Goal: Task Accomplishment & Management: Use online tool/utility

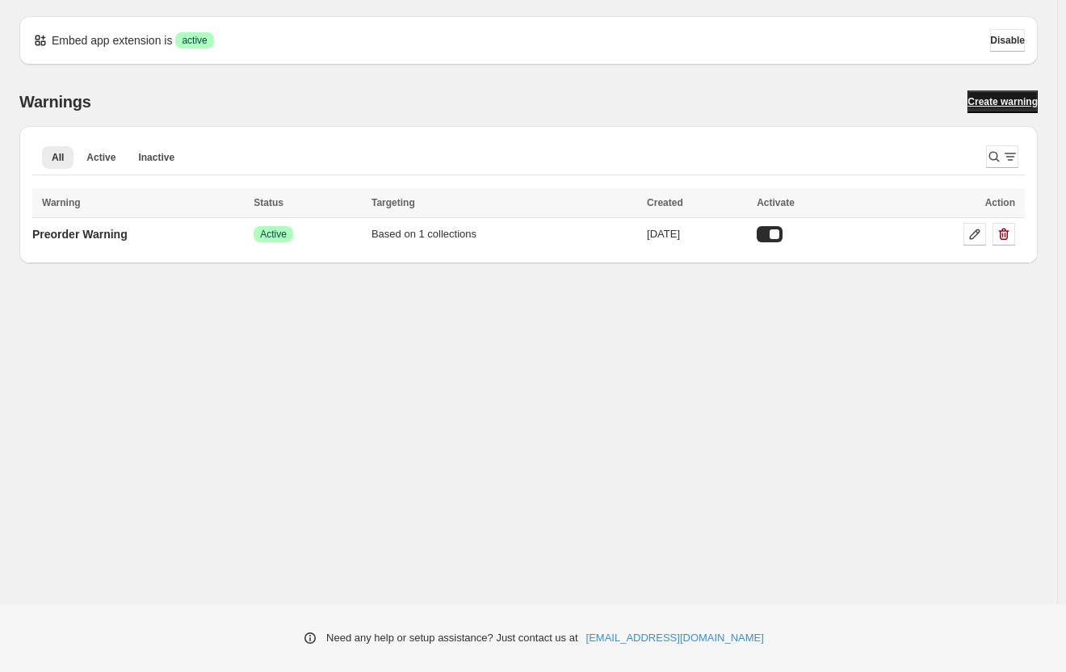
click at [968, 99] on span "Create warning" at bounding box center [1003, 101] width 70 height 13
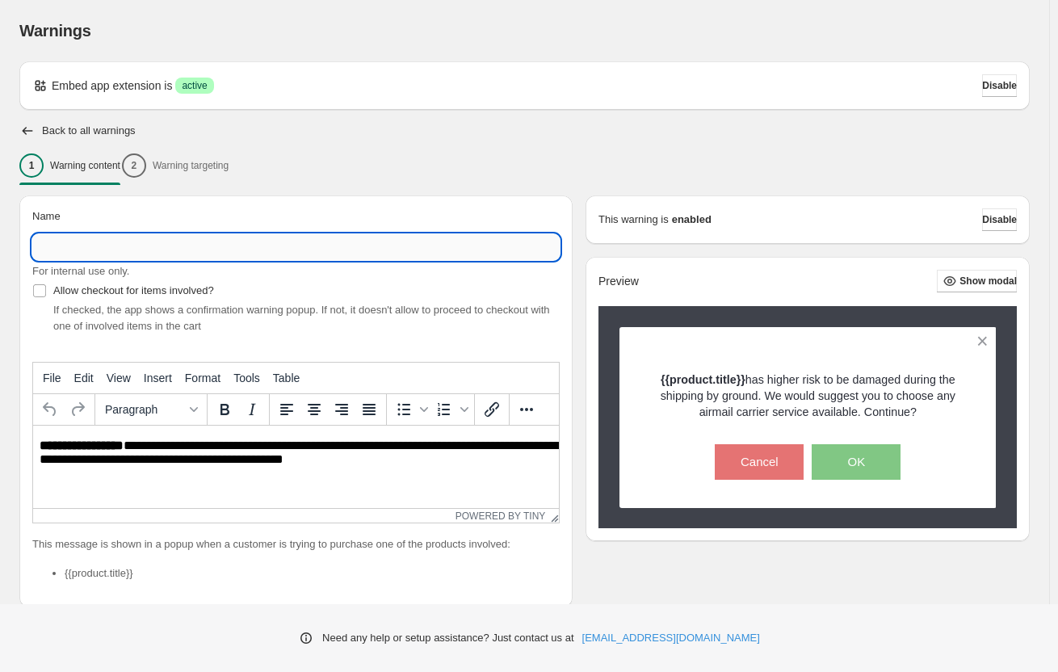
click at [237, 247] on input "Name" at bounding box center [296, 247] width 528 height 26
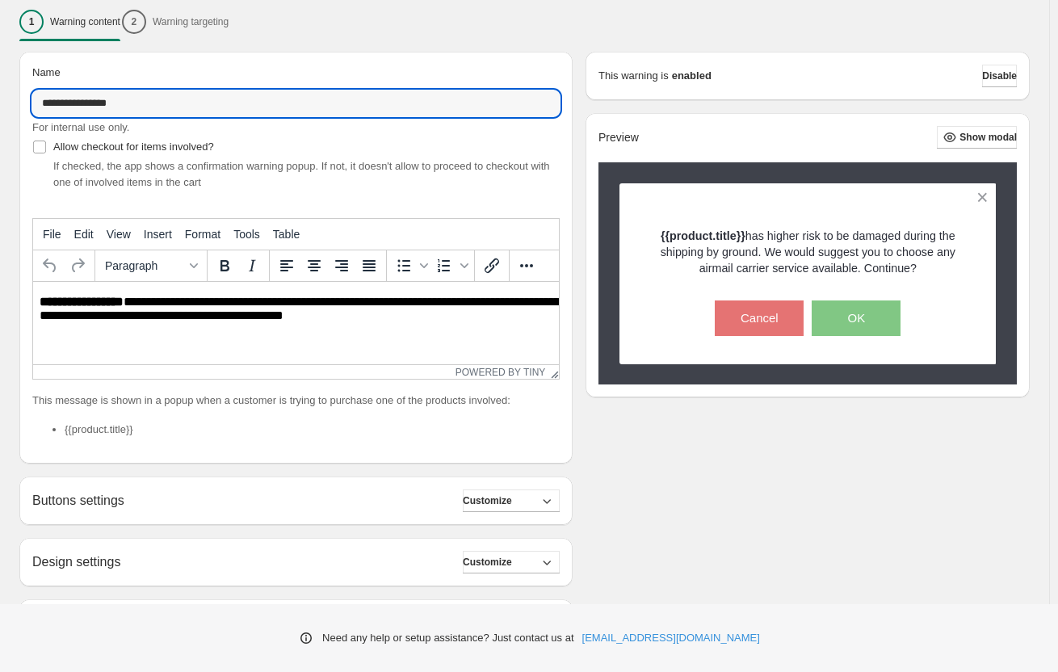
scroll to position [172, 0]
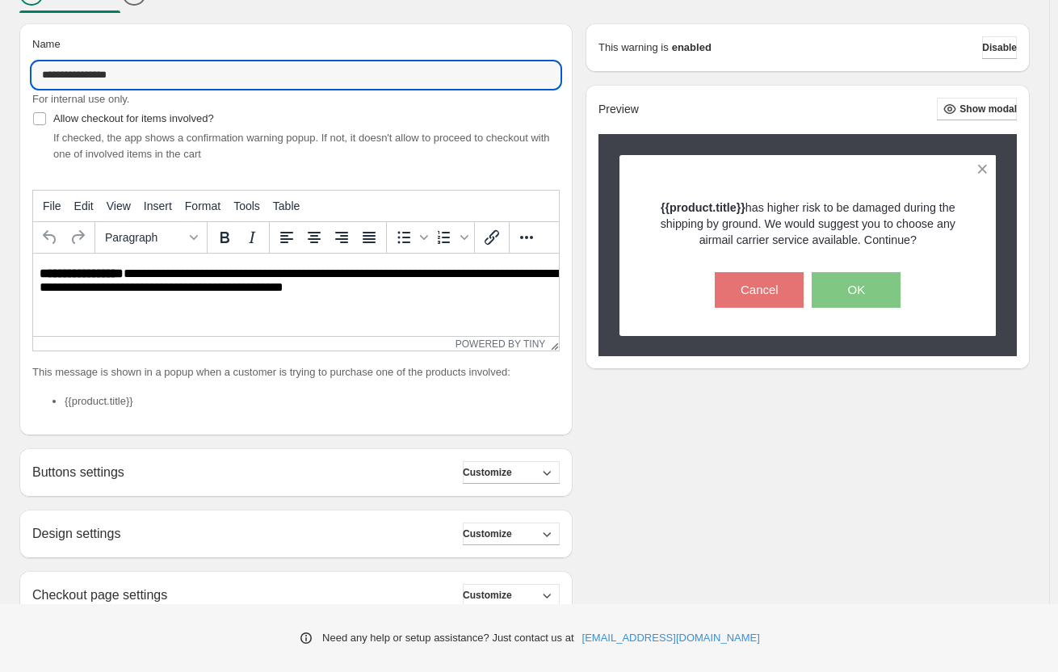
type input "**********"
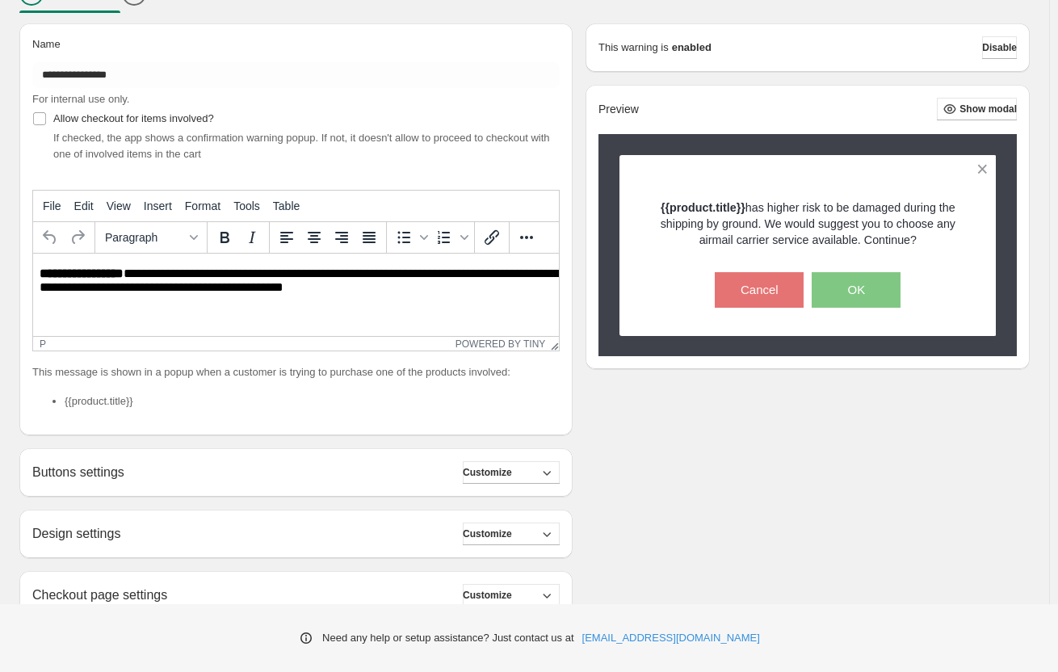
click at [312, 299] on html "**********" at bounding box center [296, 281] width 526 height 55
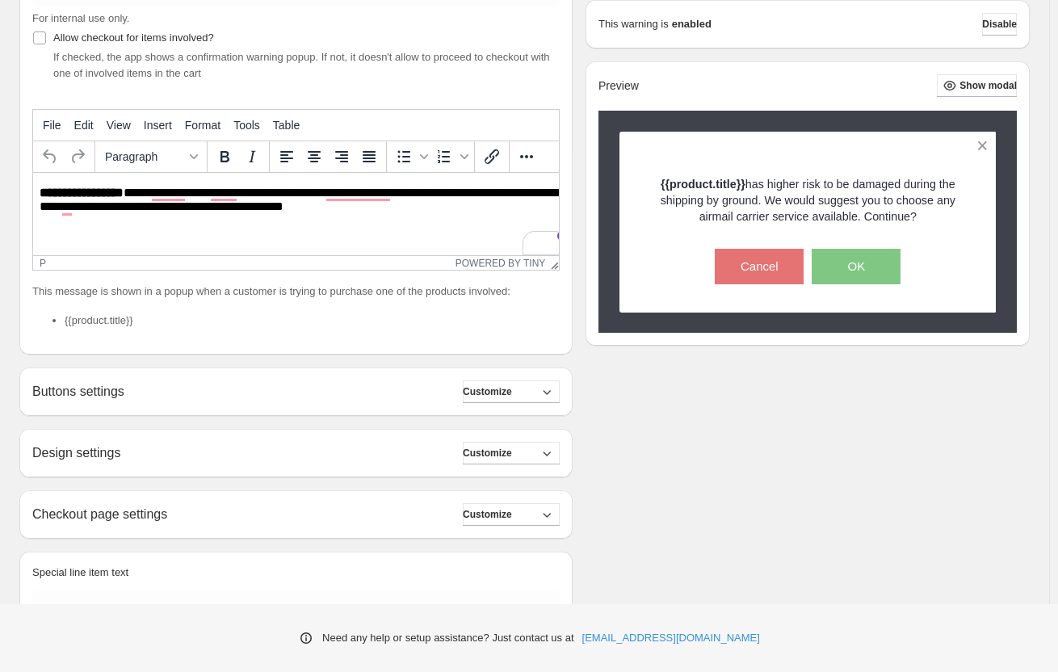
scroll to position [334, 0]
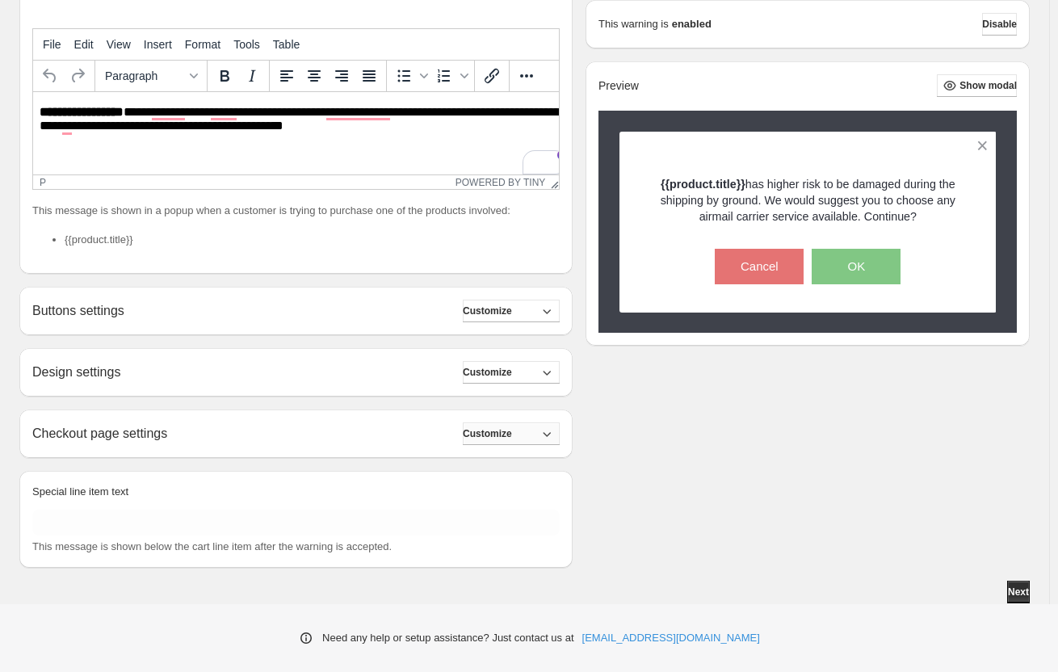
click at [555, 431] on icon "button" at bounding box center [547, 434] width 16 height 16
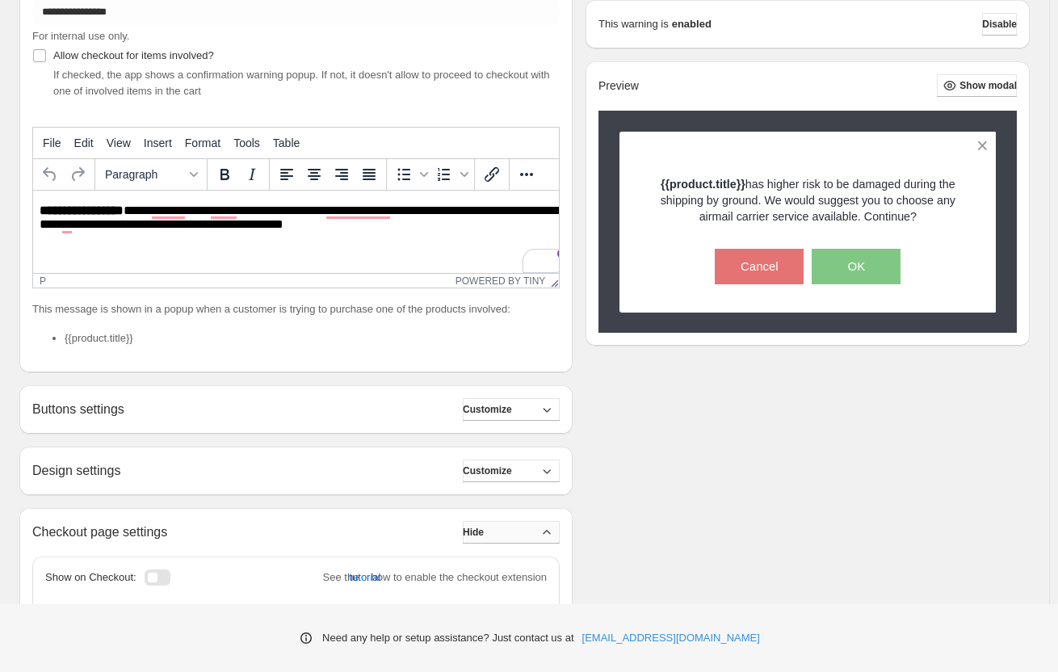
scroll to position [253, 0]
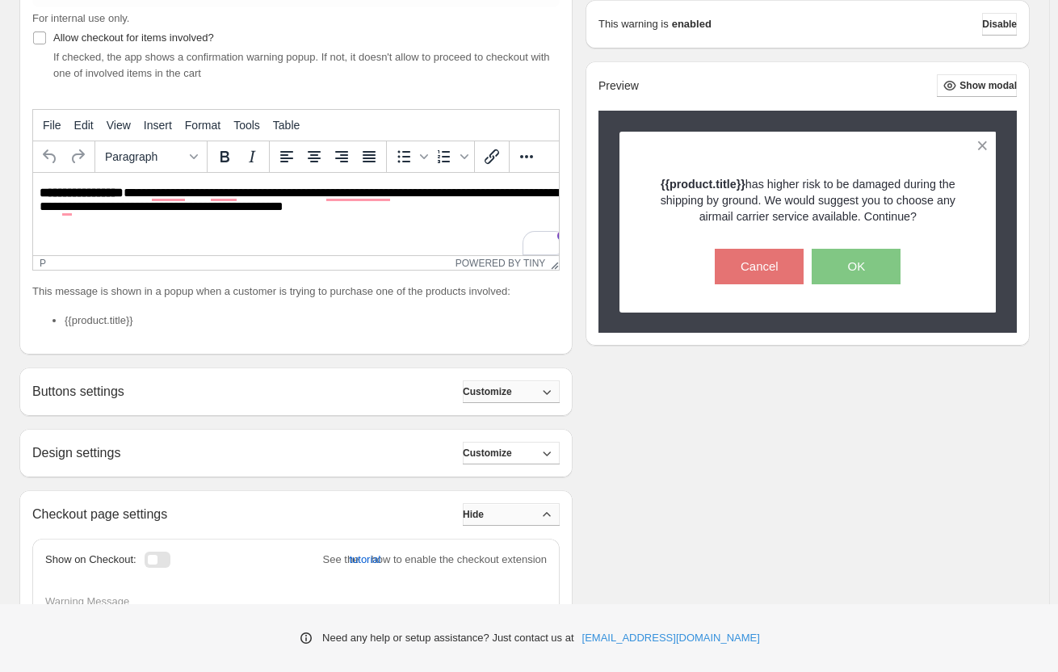
click at [511, 389] on span "Customize" at bounding box center [487, 391] width 49 height 13
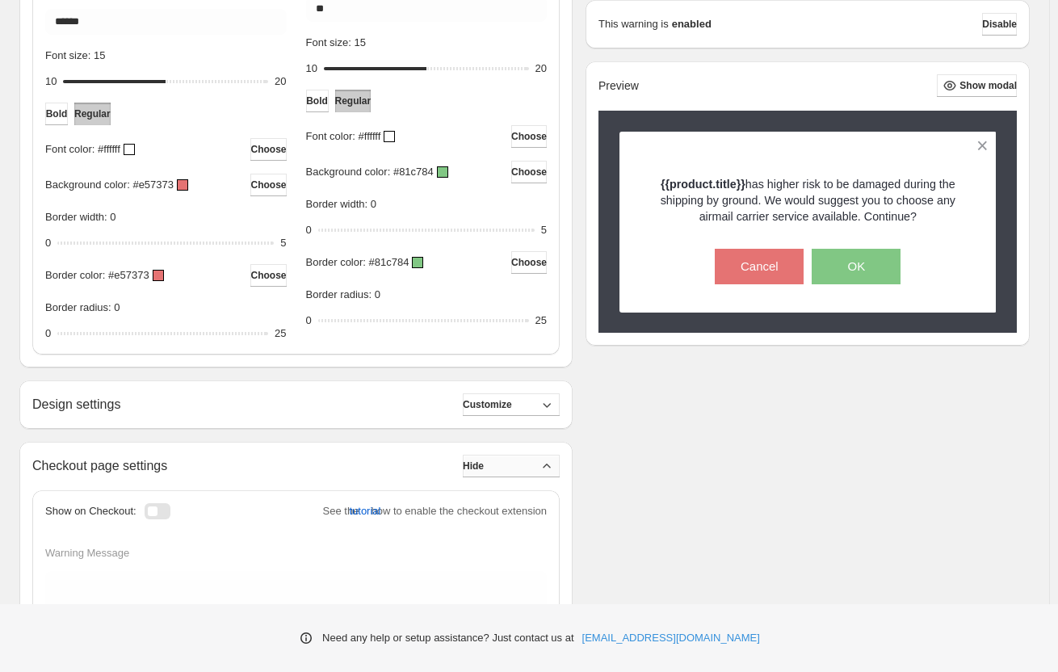
scroll to position [818, 0]
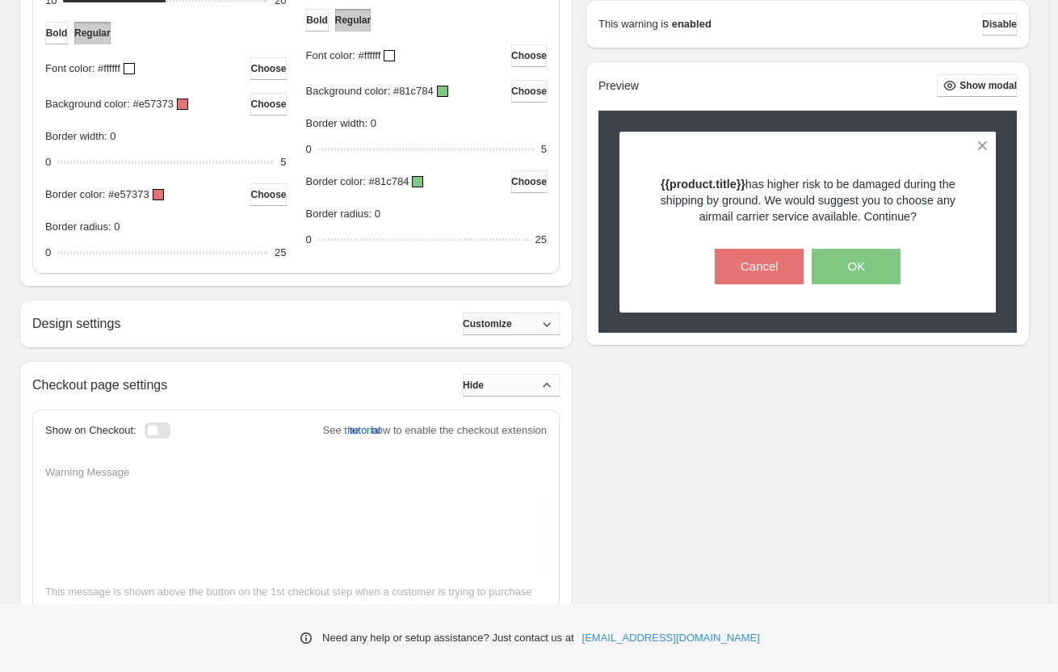
click at [498, 322] on span "Customize" at bounding box center [487, 323] width 49 height 13
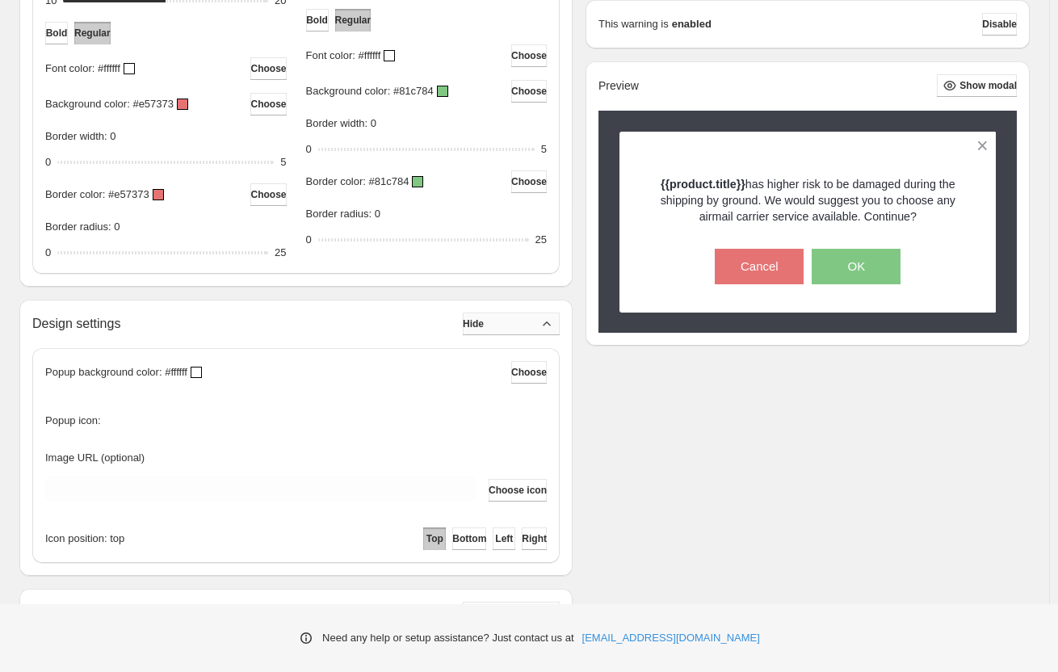
click at [484, 322] on span "Hide" at bounding box center [473, 323] width 21 height 13
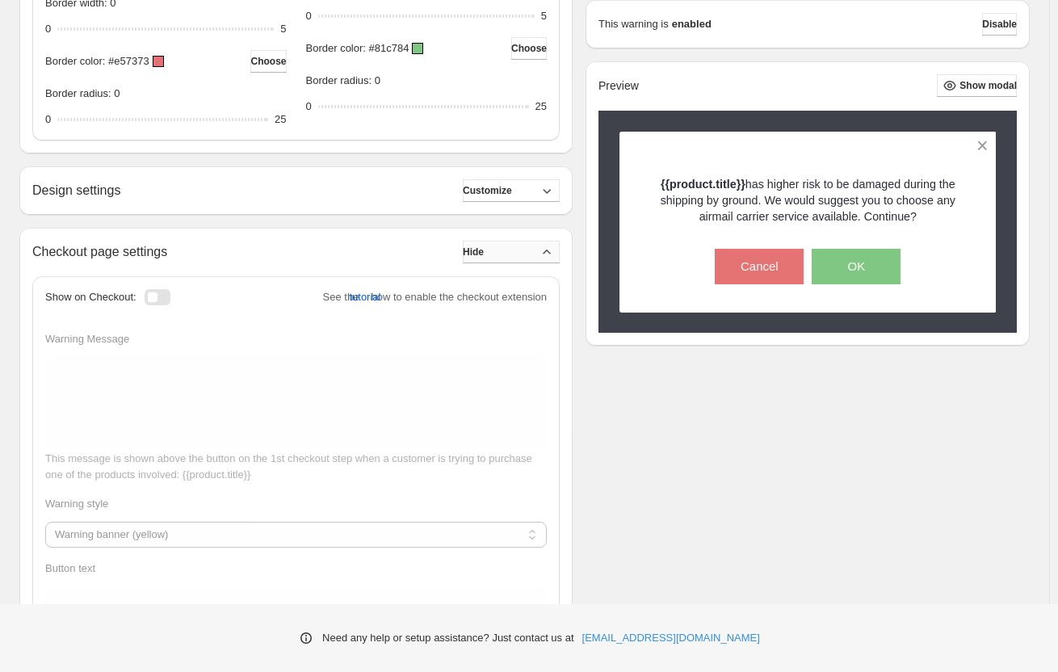
scroll to position [980, 0]
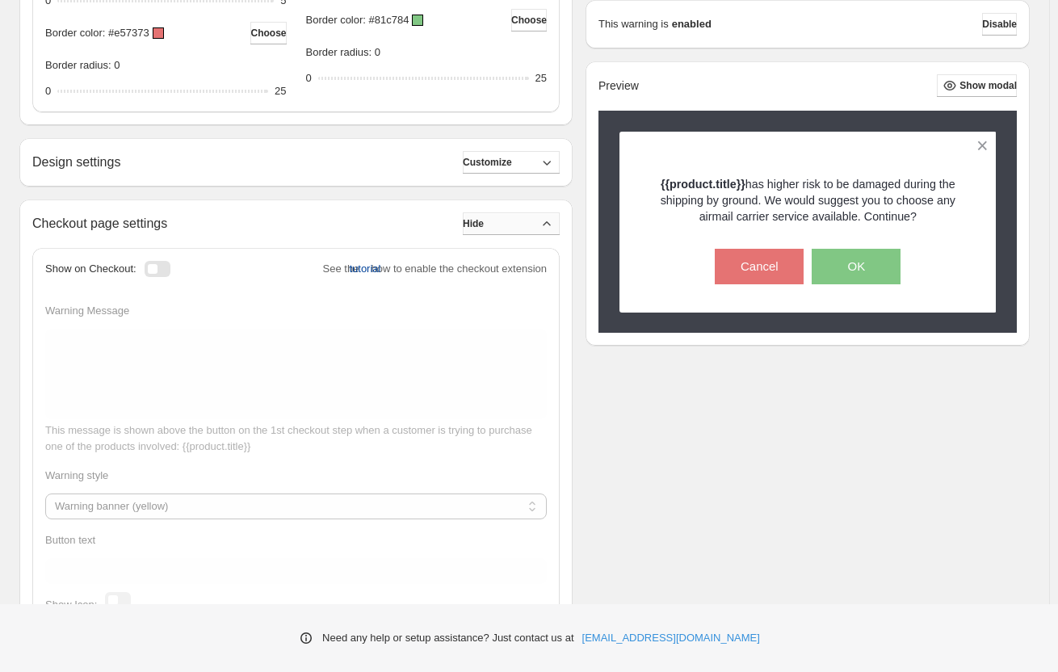
click at [349, 269] on span "tutorial" at bounding box center [365, 269] width 32 height 16
click at [349, 267] on span "tutorial" at bounding box center [365, 269] width 32 height 16
click at [350, 265] on span "tutorial" at bounding box center [365, 269] width 32 height 16
click at [170, 269] on div at bounding box center [158, 269] width 26 height 16
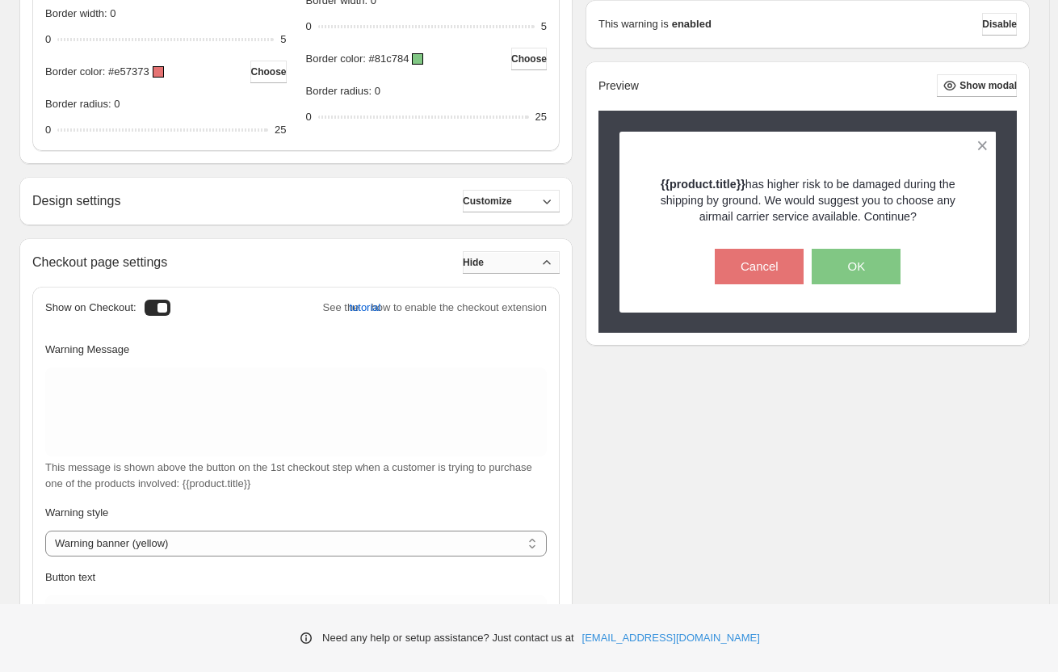
scroll to position [969, 0]
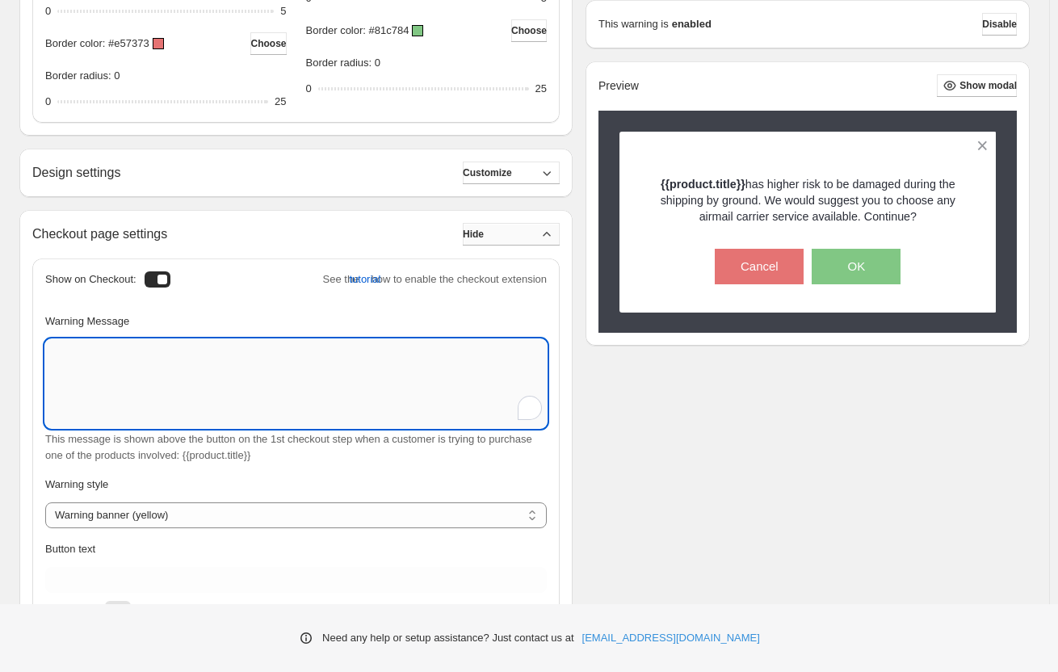
click at [317, 357] on textarea "Warning Message" at bounding box center [296, 383] width 502 height 89
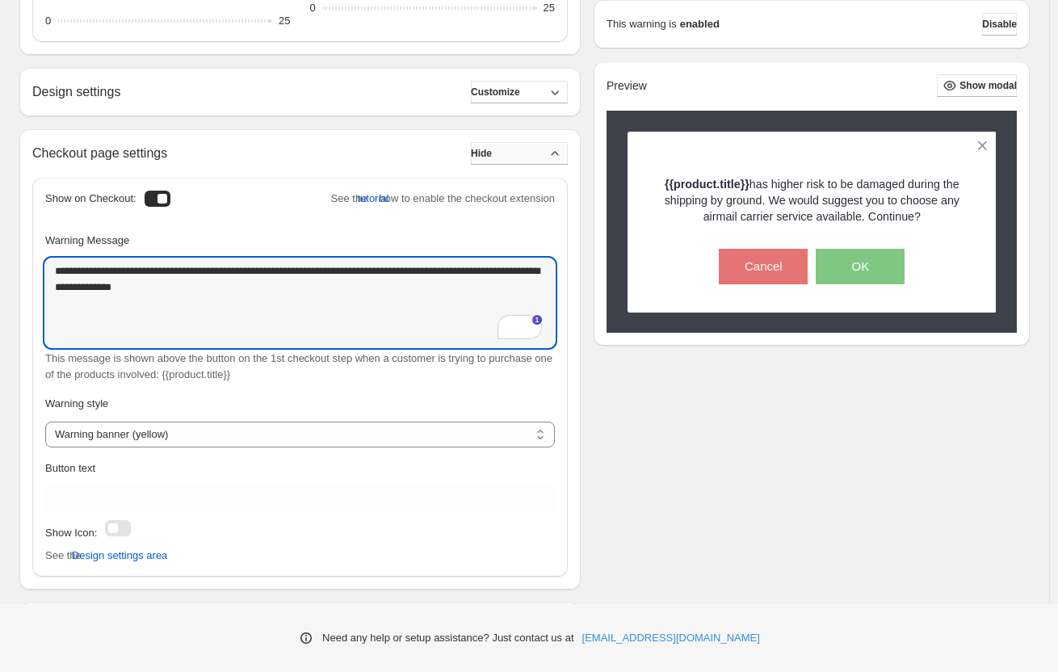
scroll to position [1131, 0]
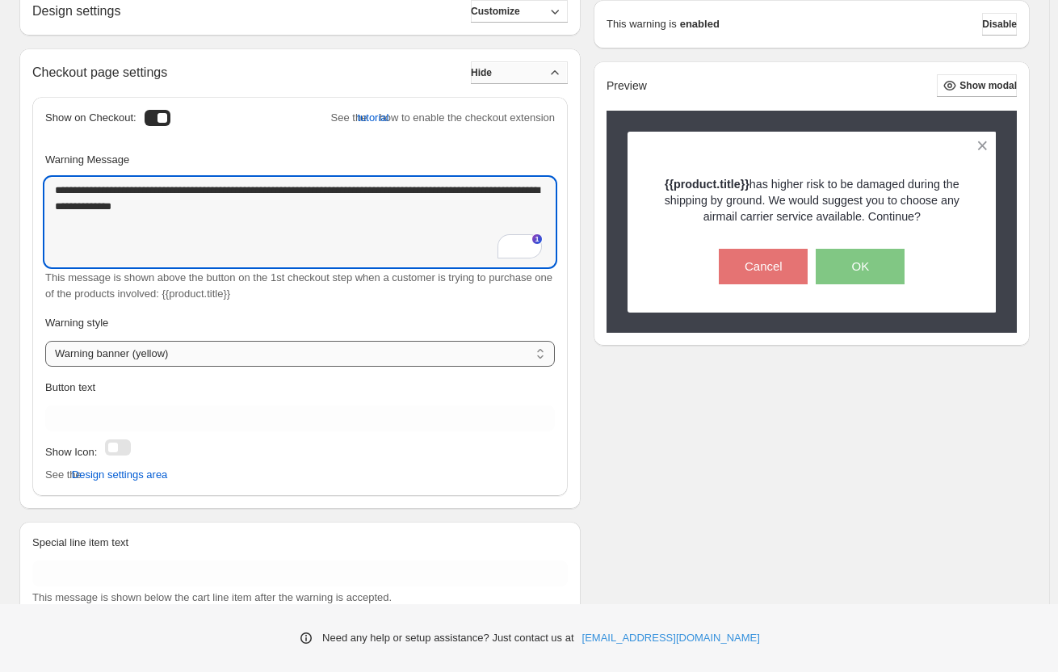
click at [350, 350] on select "**********" at bounding box center [300, 354] width 510 height 26
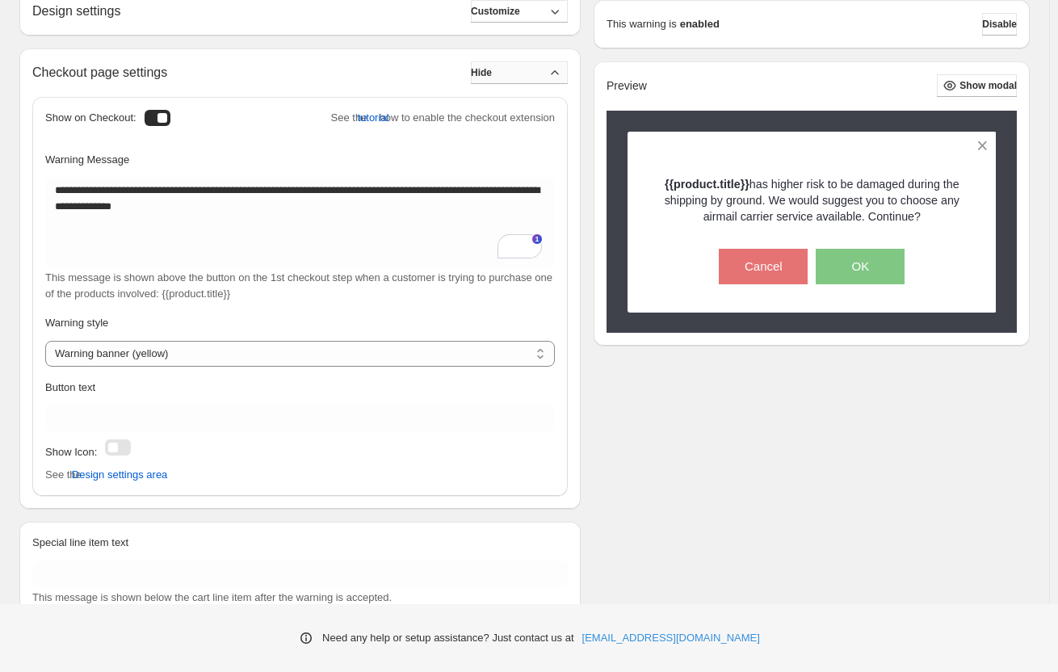
click at [354, 319] on div "Warning style" at bounding box center [300, 326] width 510 height 23
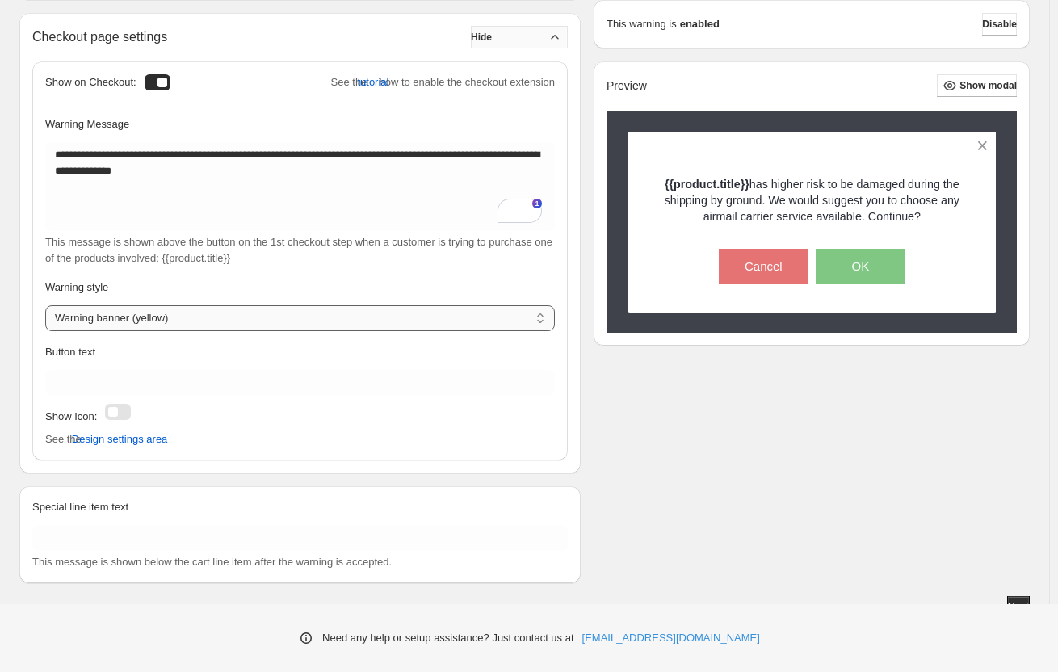
scroll to position [1182, 0]
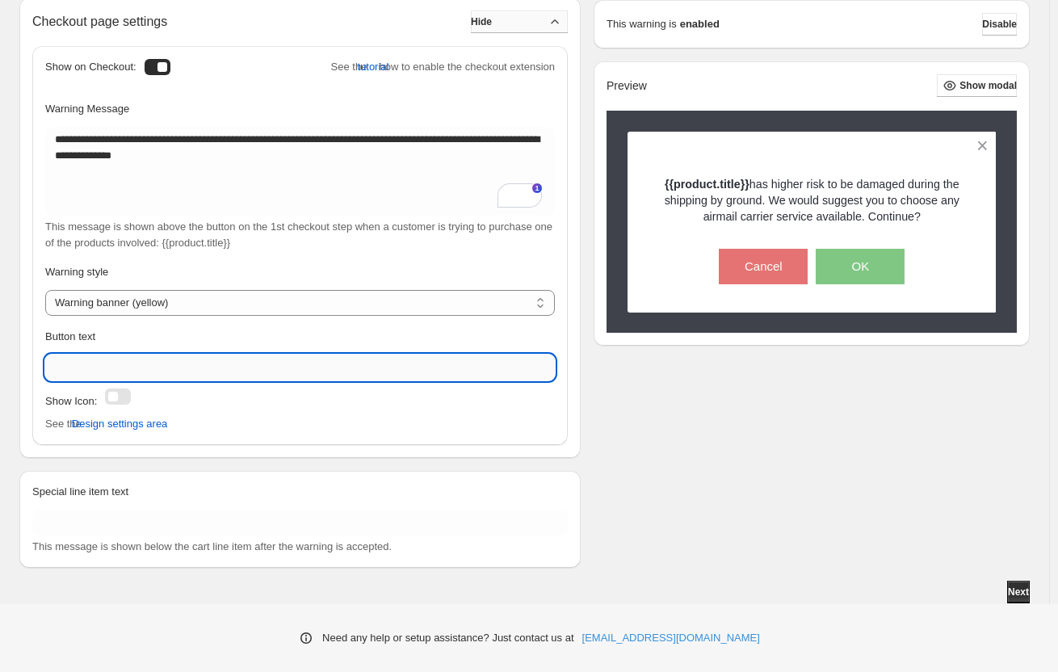
click at [308, 360] on input "Button text" at bounding box center [300, 368] width 510 height 26
click at [309, 351] on div "Button text" at bounding box center [300, 340] width 510 height 23
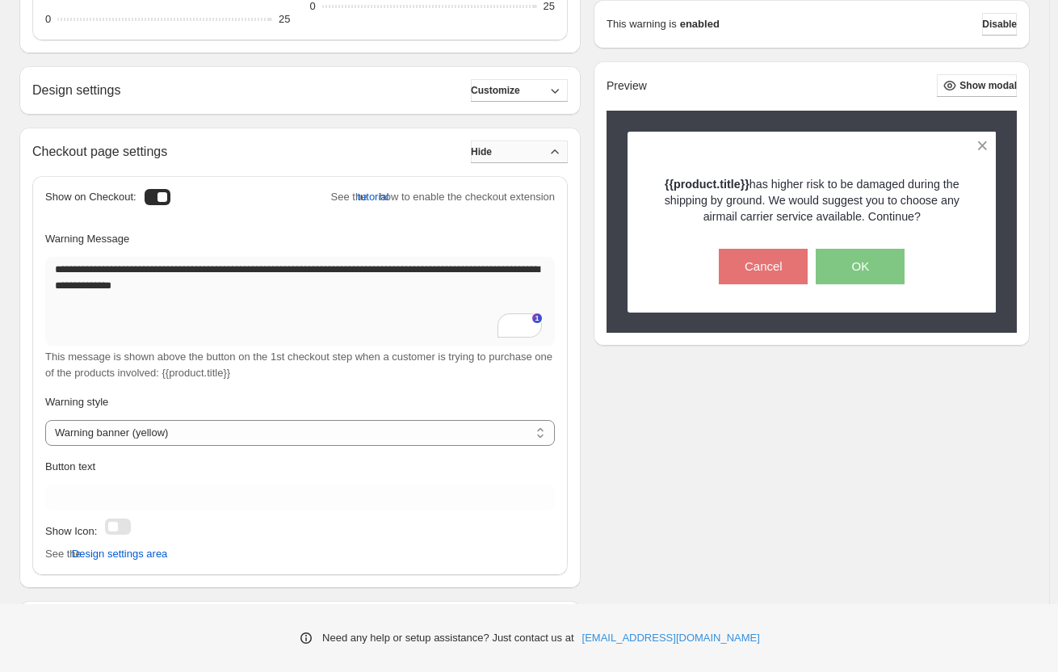
scroll to position [1020, 0]
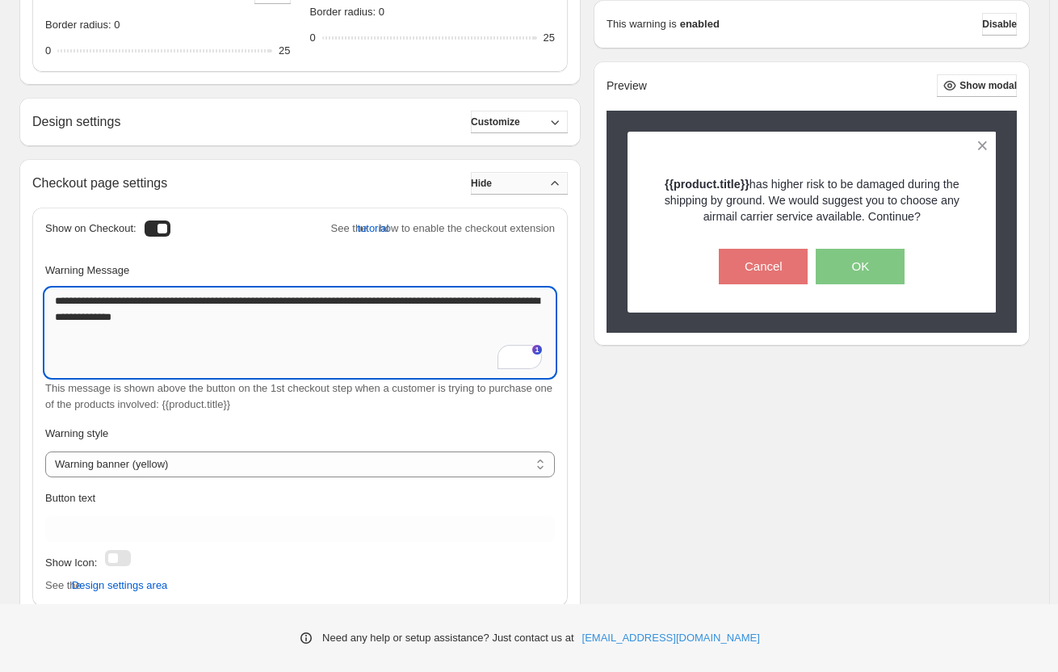
click at [302, 320] on textarea "**********" at bounding box center [300, 332] width 510 height 89
click at [422, 324] on textarea "**********" at bounding box center [300, 332] width 510 height 89
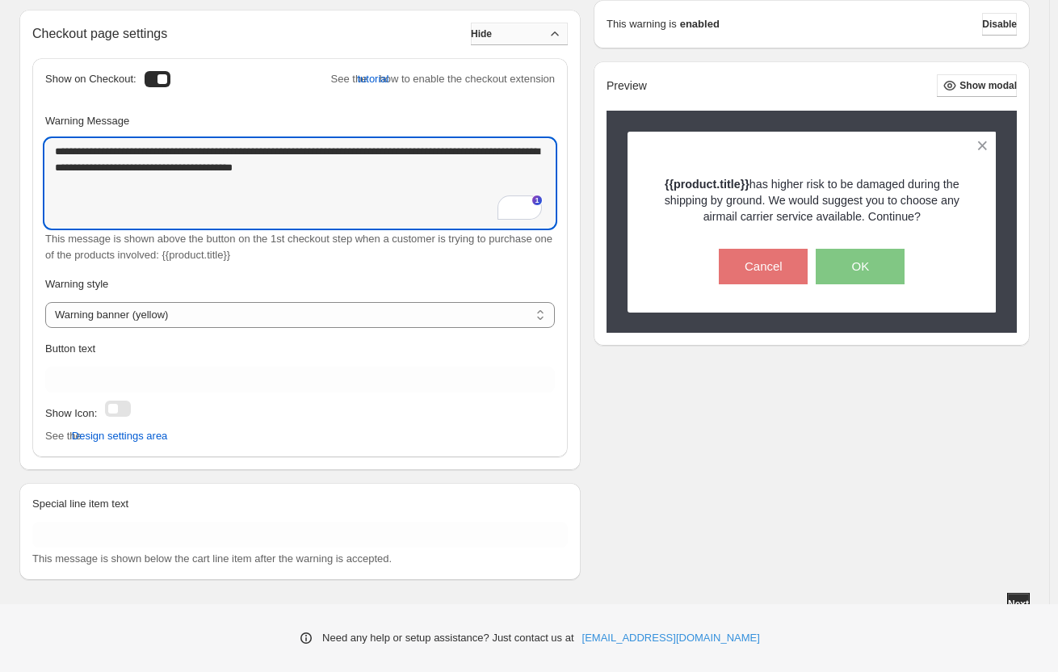
scroll to position [1182, 0]
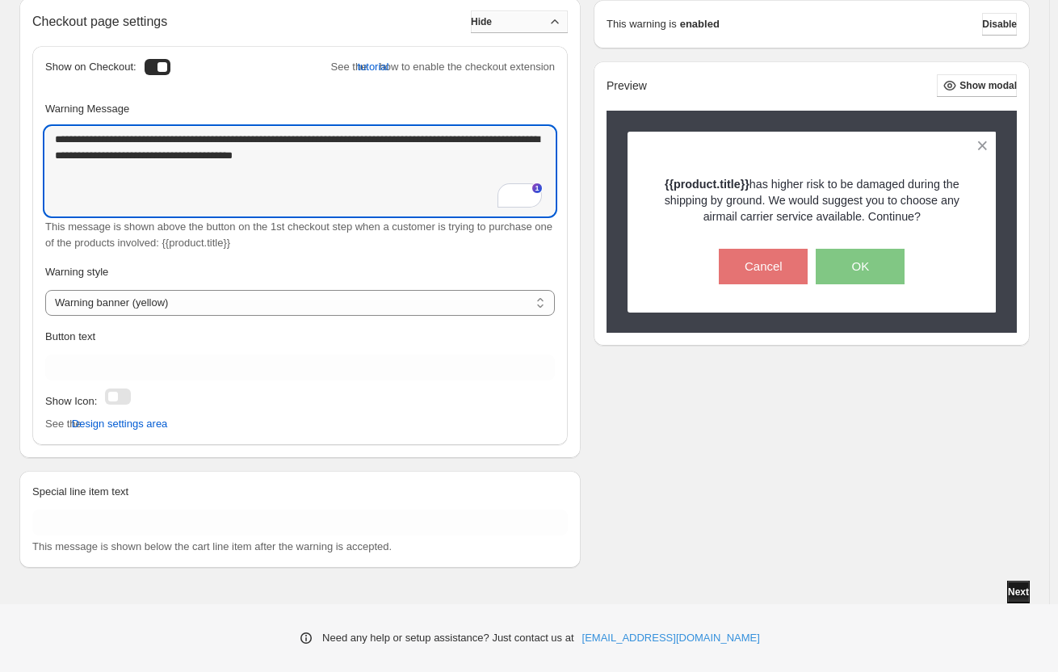
type textarea "**********"
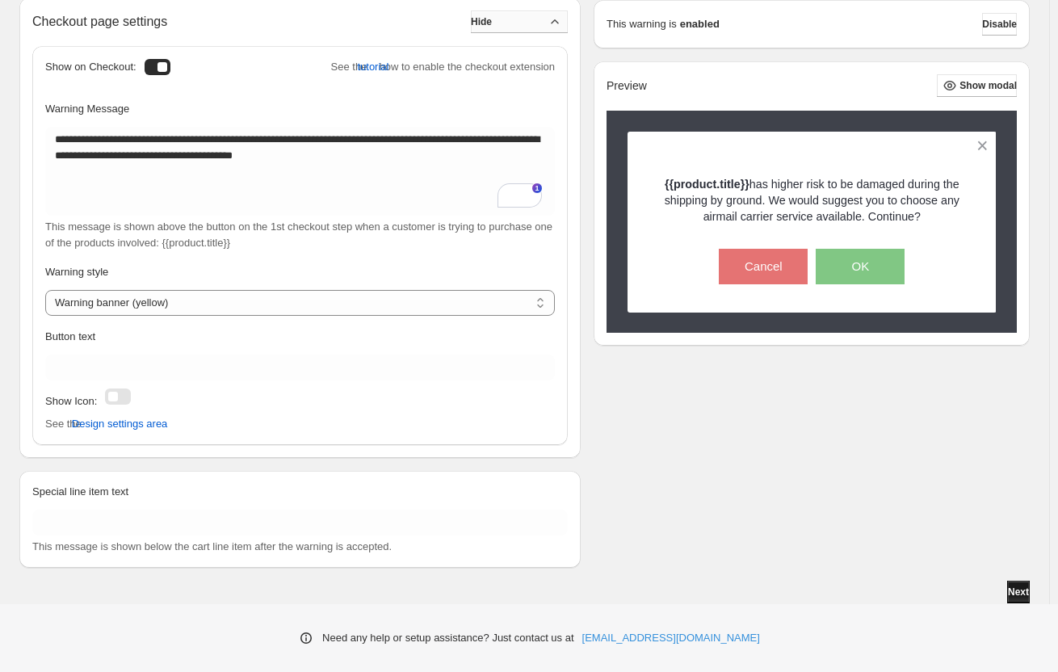
click at [1023, 589] on span "Next" at bounding box center [1018, 592] width 21 height 13
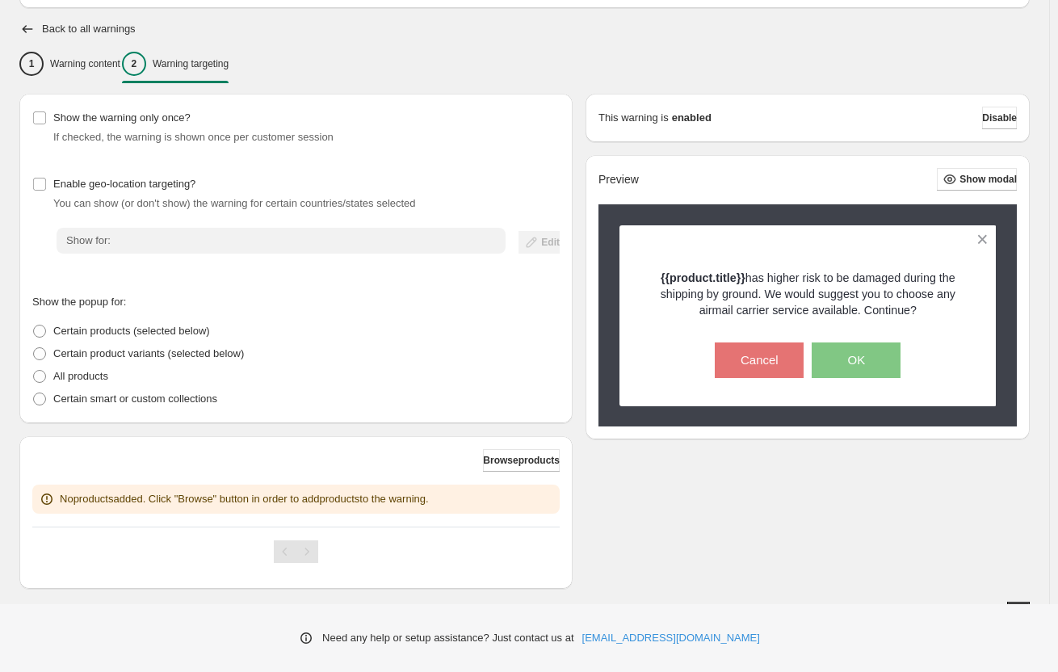
scroll to position [122, 0]
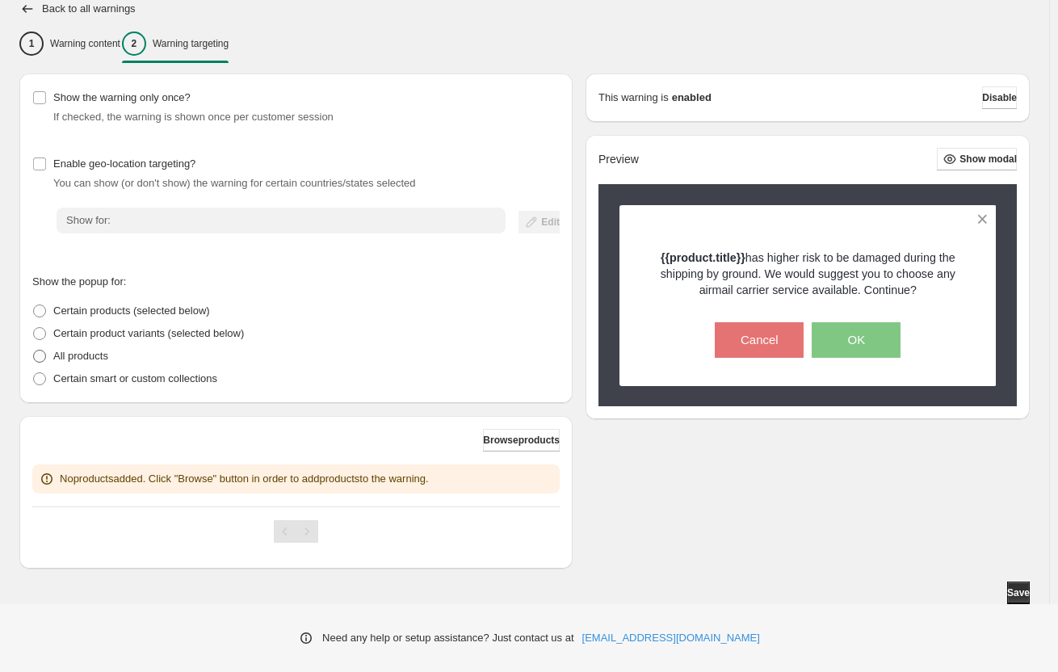
click at [48, 354] on label "All products" at bounding box center [70, 356] width 76 height 23
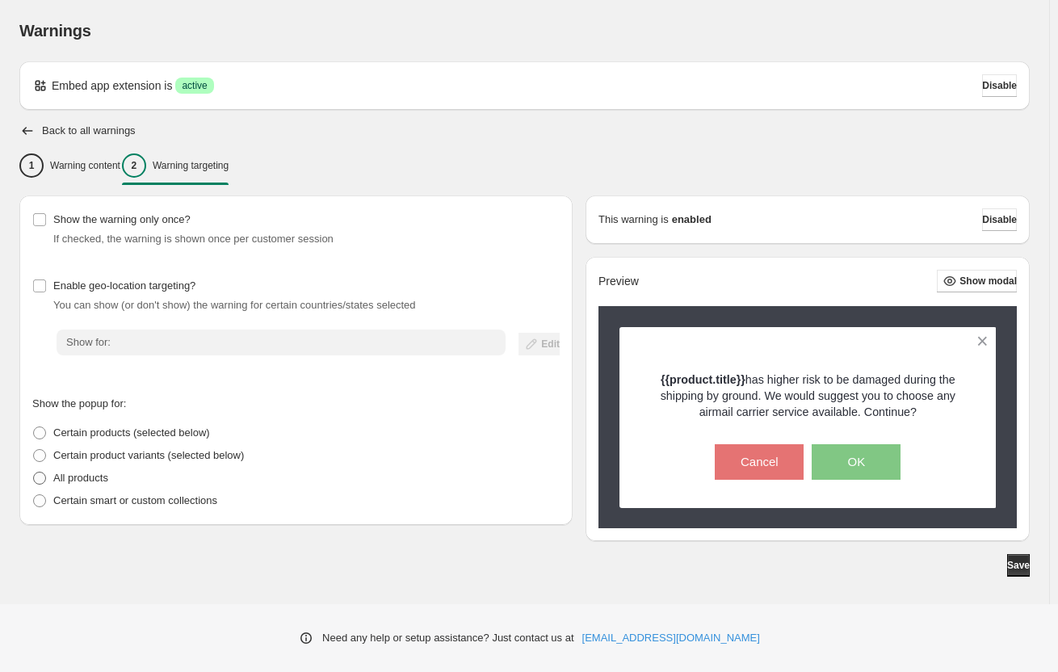
scroll to position [0, 0]
click at [91, 160] on p "Warning content" at bounding box center [85, 165] width 70 height 13
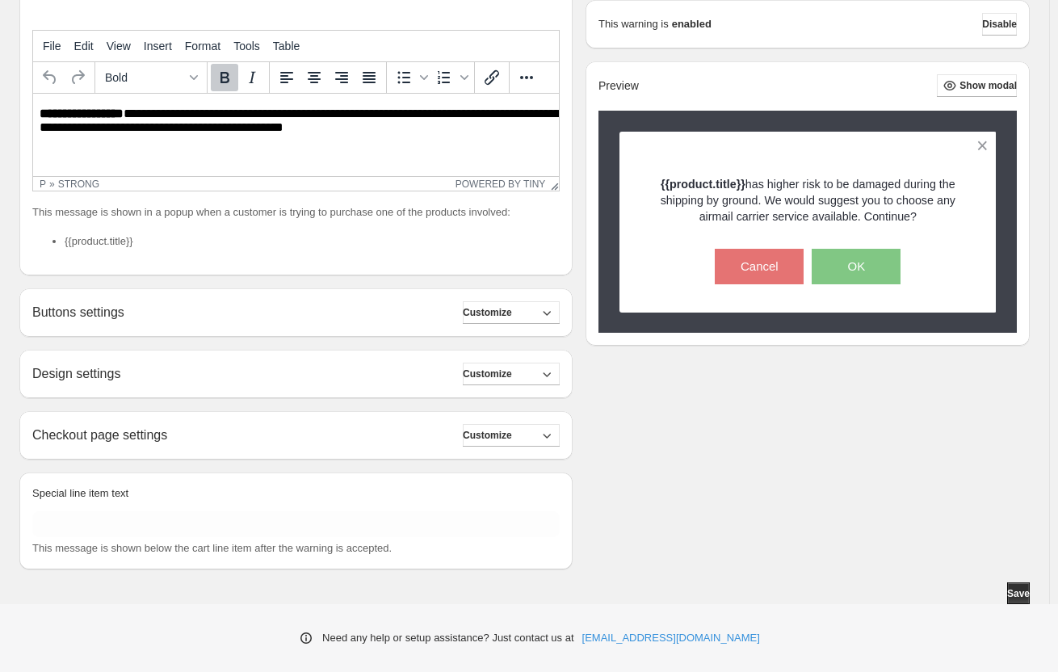
scroll to position [334, 0]
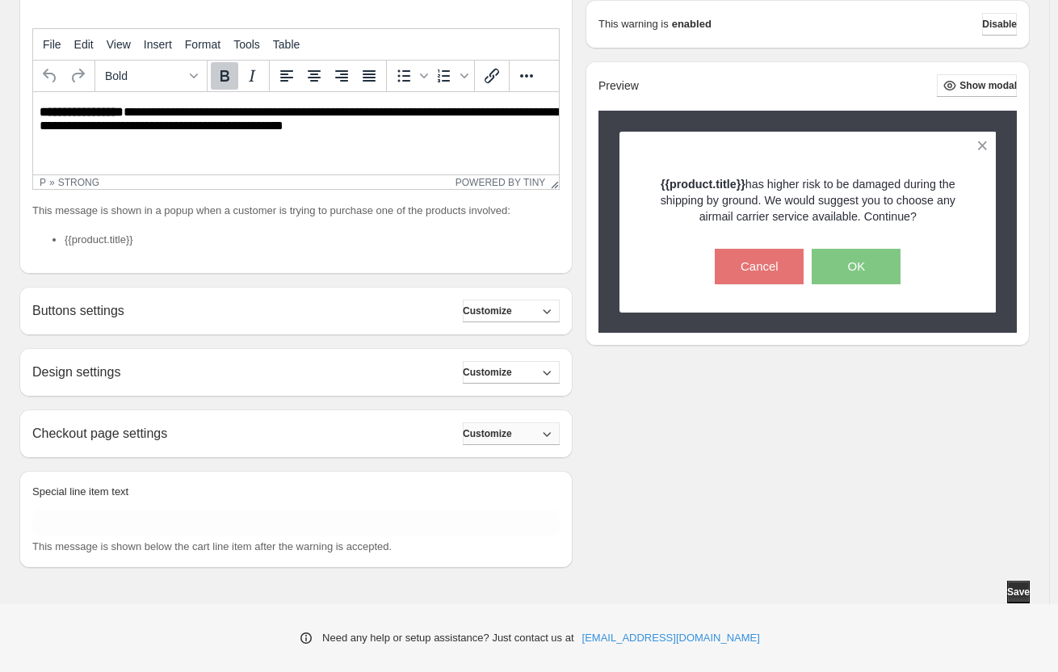
click at [541, 437] on button "Customize" at bounding box center [511, 433] width 97 height 23
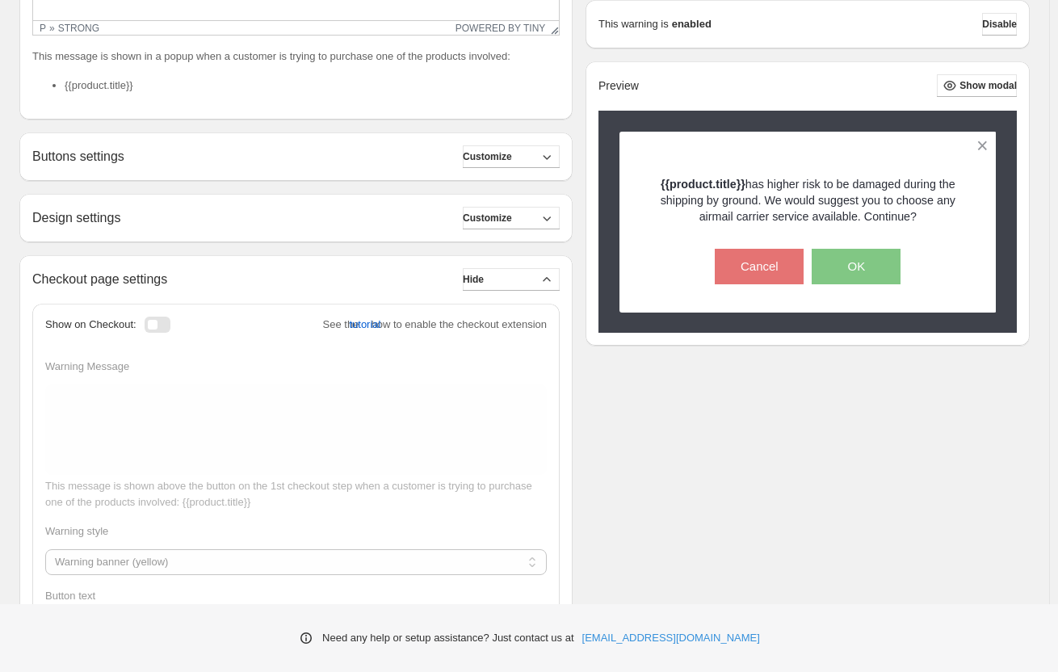
scroll to position [495, 0]
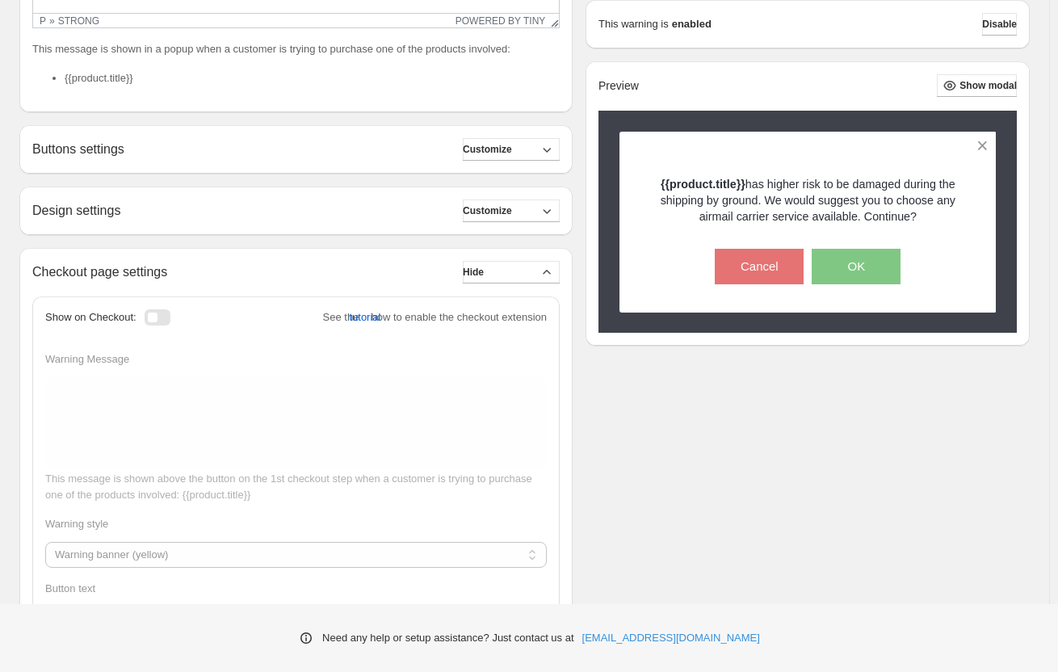
click at [170, 315] on div at bounding box center [158, 317] width 26 height 16
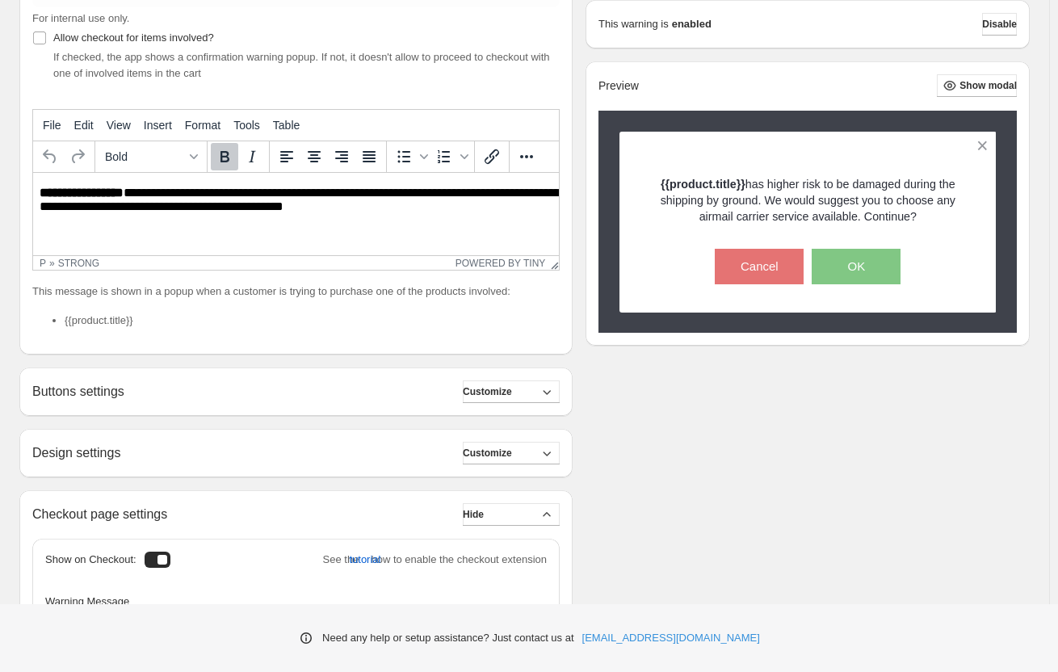
scroll to position [172, 0]
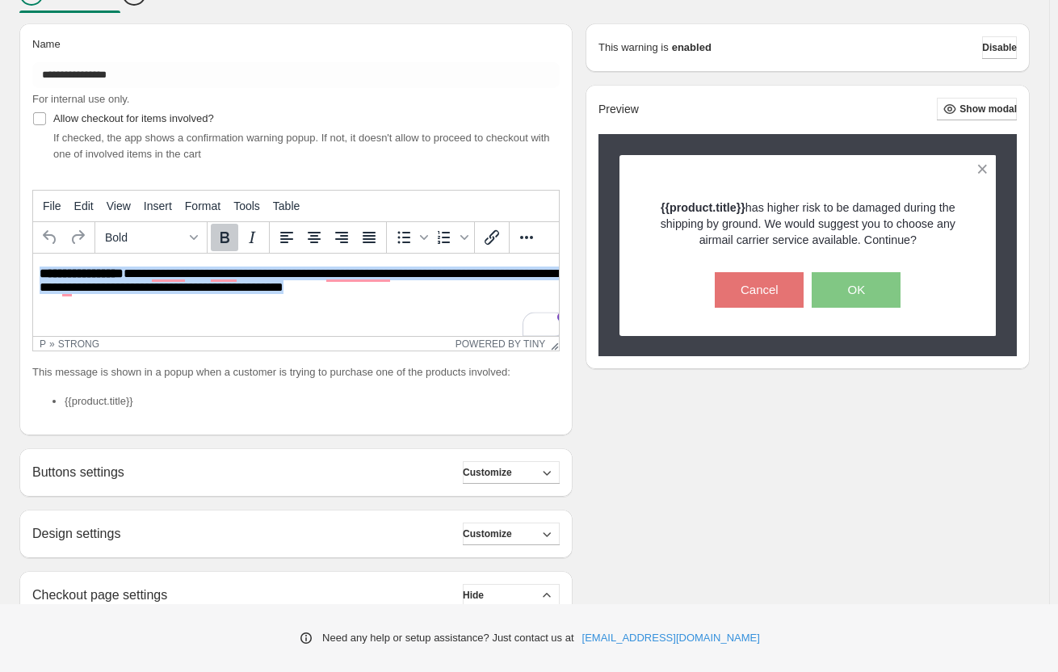
drag, startPoint x: 368, startPoint y: 291, endPoint x: 35, endPoint y: 267, distance: 333.7
click at [35, 267] on html "**********" at bounding box center [296, 281] width 526 height 55
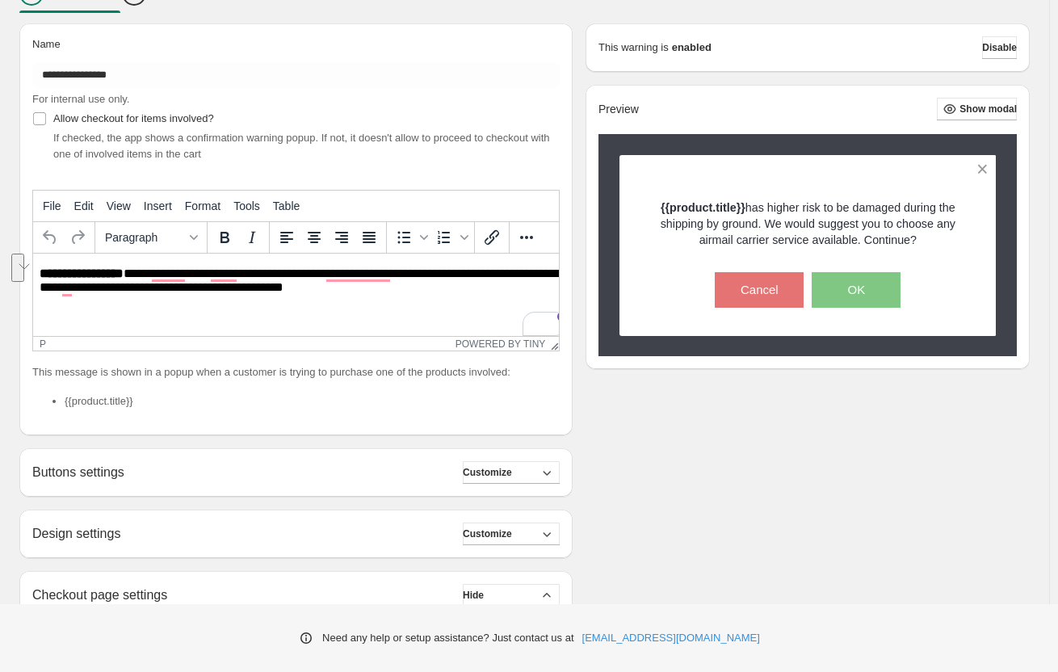
click at [286, 300] on html "**********" at bounding box center [296, 281] width 526 height 55
drag, startPoint x: 371, startPoint y: 299, endPoint x: 53, endPoint y: 273, distance: 318.5
click at [53, 273] on html "**********" at bounding box center [296, 281] width 526 height 55
drag, startPoint x: 368, startPoint y: 286, endPoint x: 309, endPoint y: 285, distance: 59.0
click at [309, 285] on p "**********" at bounding box center [300, 281] width 521 height 29
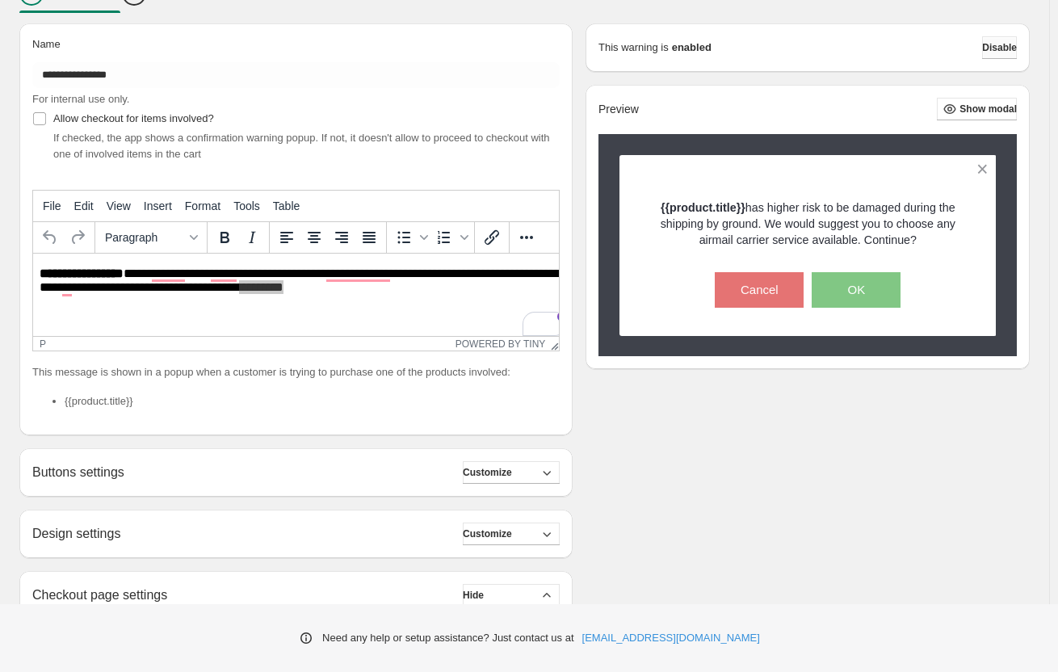
click at [993, 48] on span "Disable" at bounding box center [999, 47] width 35 height 13
click at [1015, 55] on button "Disable" at bounding box center [999, 47] width 35 height 23
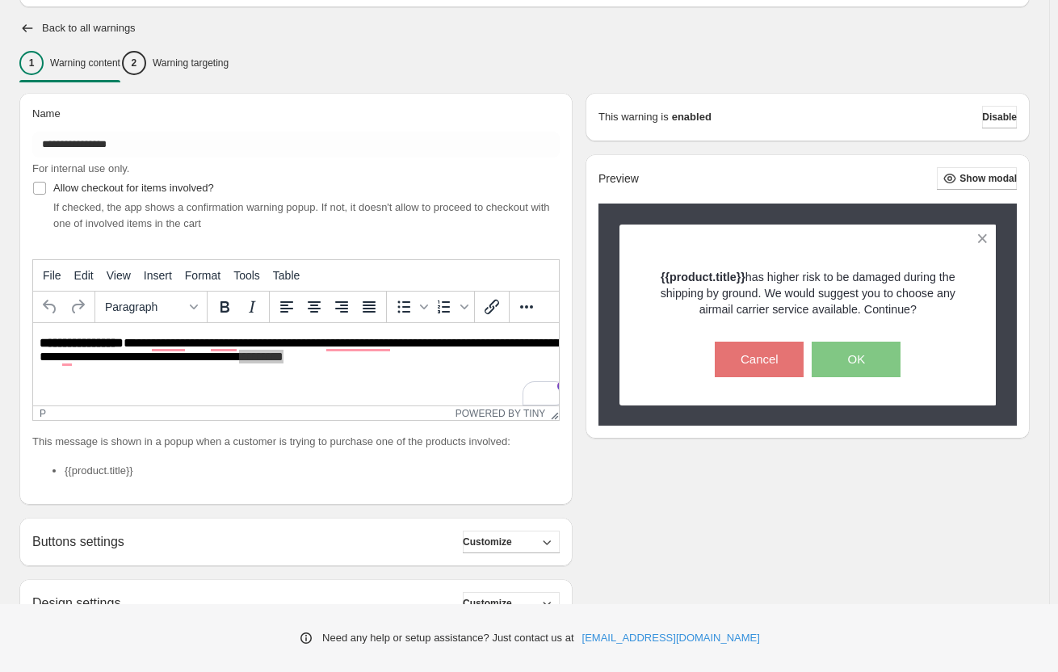
scroll to position [11, 0]
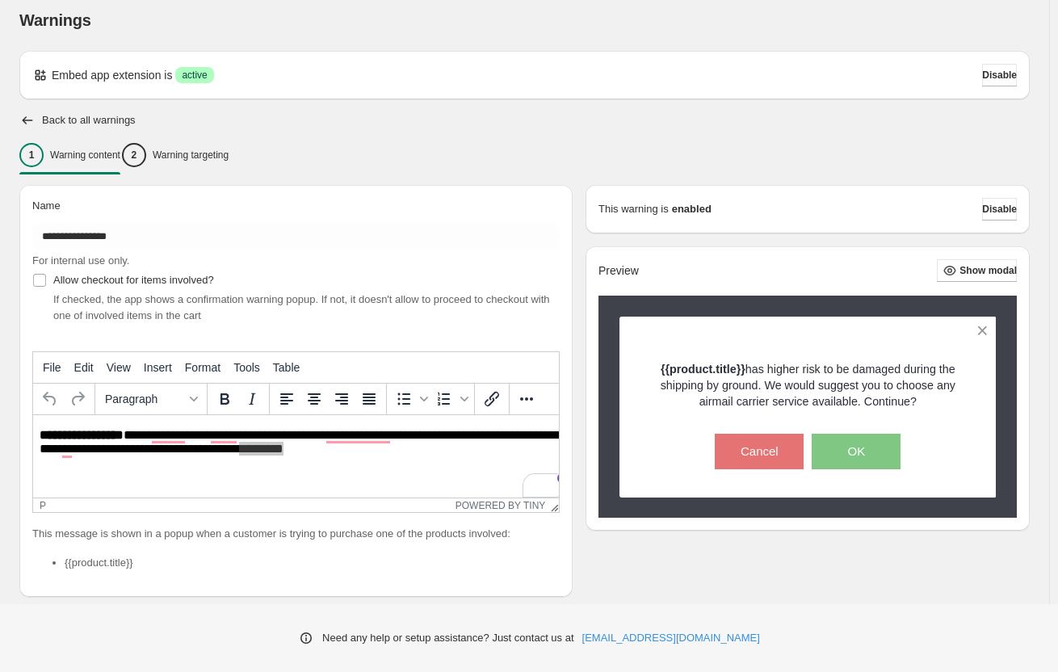
click at [528, 199] on div "Name" at bounding box center [296, 209] width 528 height 23
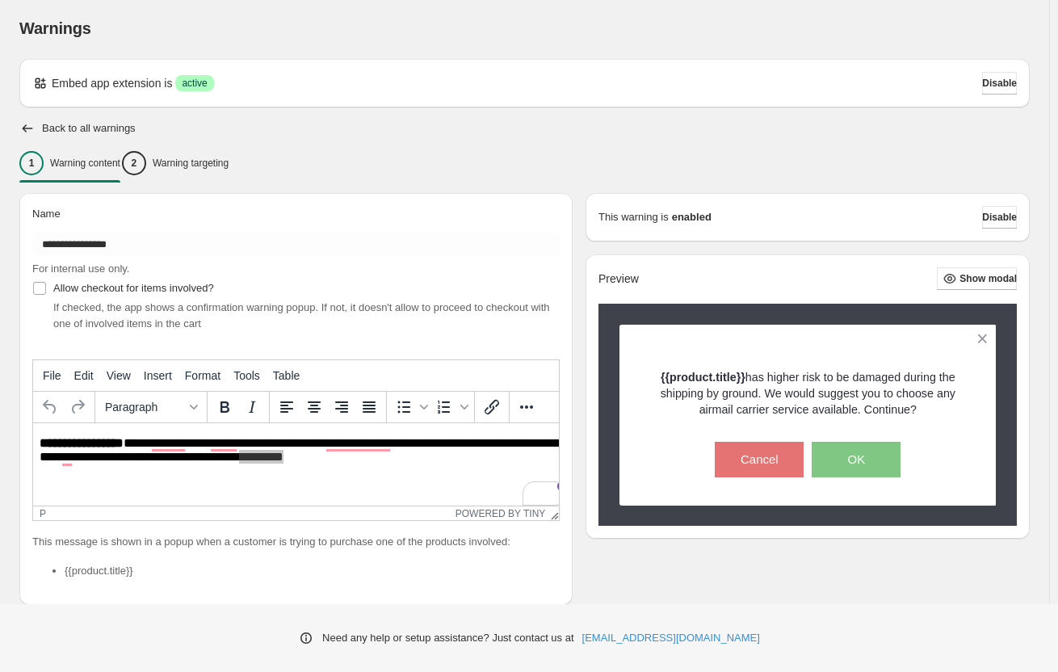
scroll to position [0, 0]
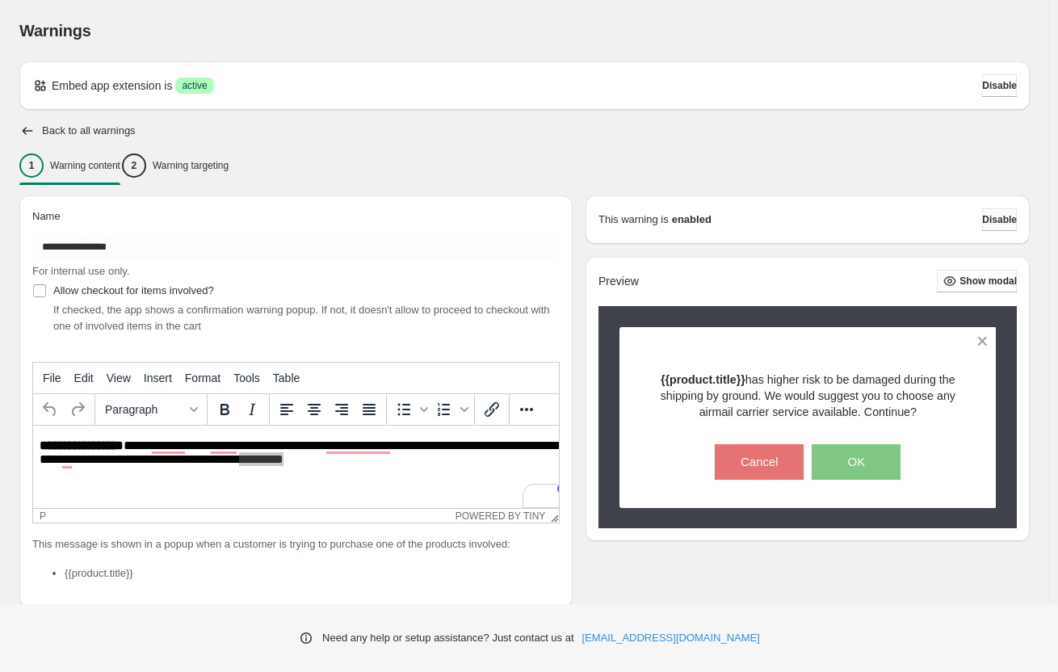
click at [999, 218] on span "Disable" at bounding box center [999, 219] width 35 height 13
click at [32, 124] on icon "button" at bounding box center [27, 131] width 16 height 16
click at [23, 128] on icon "button" at bounding box center [27, 131] width 16 height 16
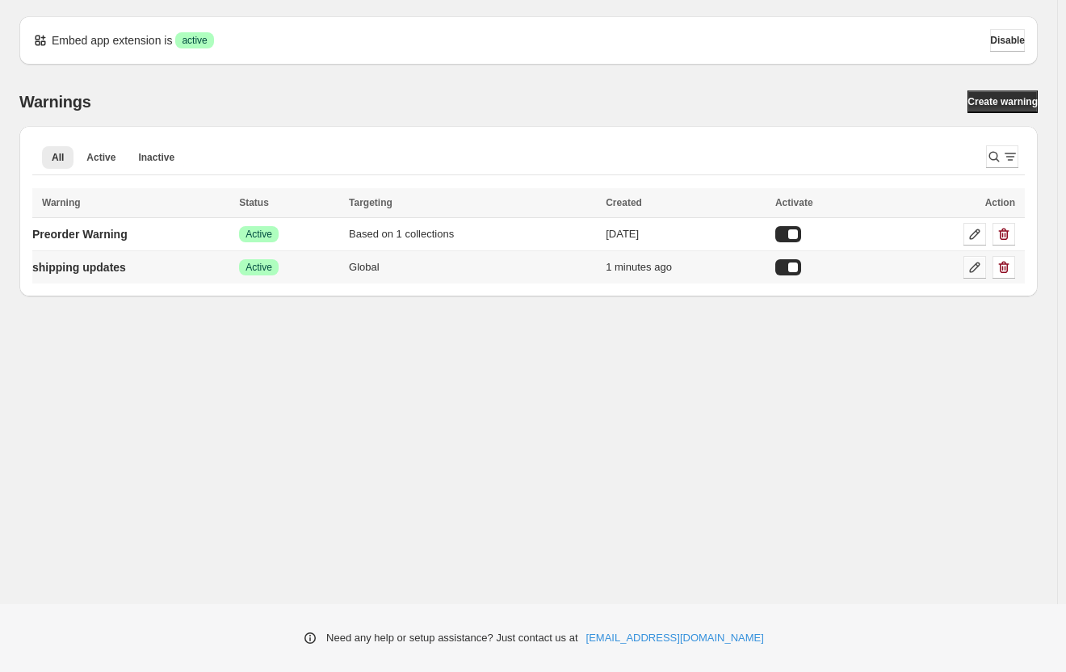
click at [977, 265] on icon at bounding box center [975, 268] width 11 height 11
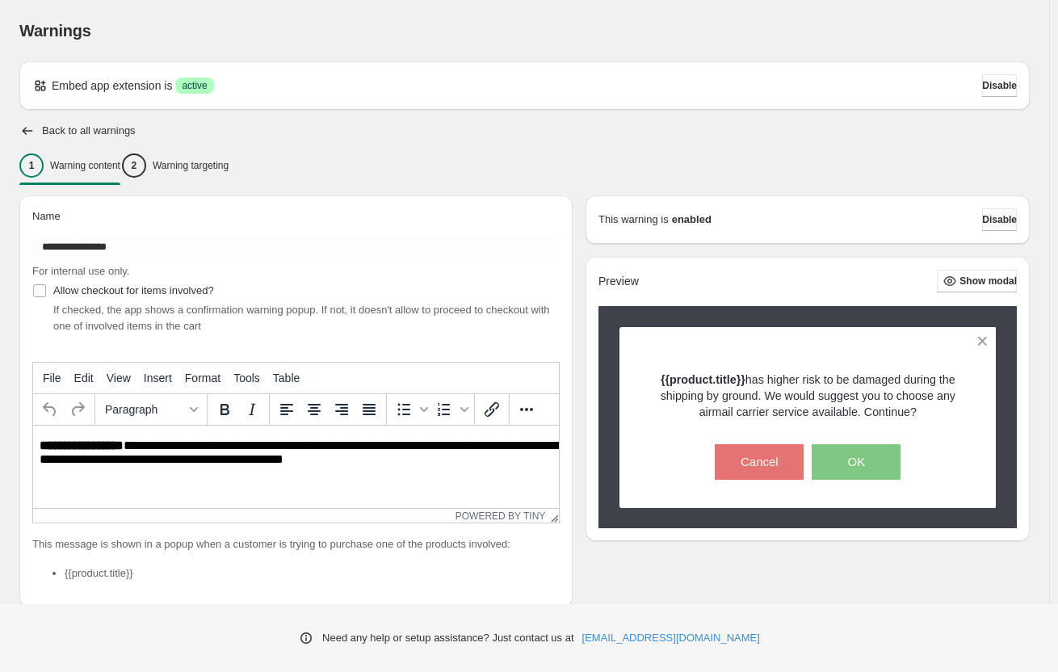
click at [1003, 216] on span "Disable" at bounding box center [999, 219] width 35 height 13
click at [31, 126] on icon "button" at bounding box center [27, 131] width 16 height 16
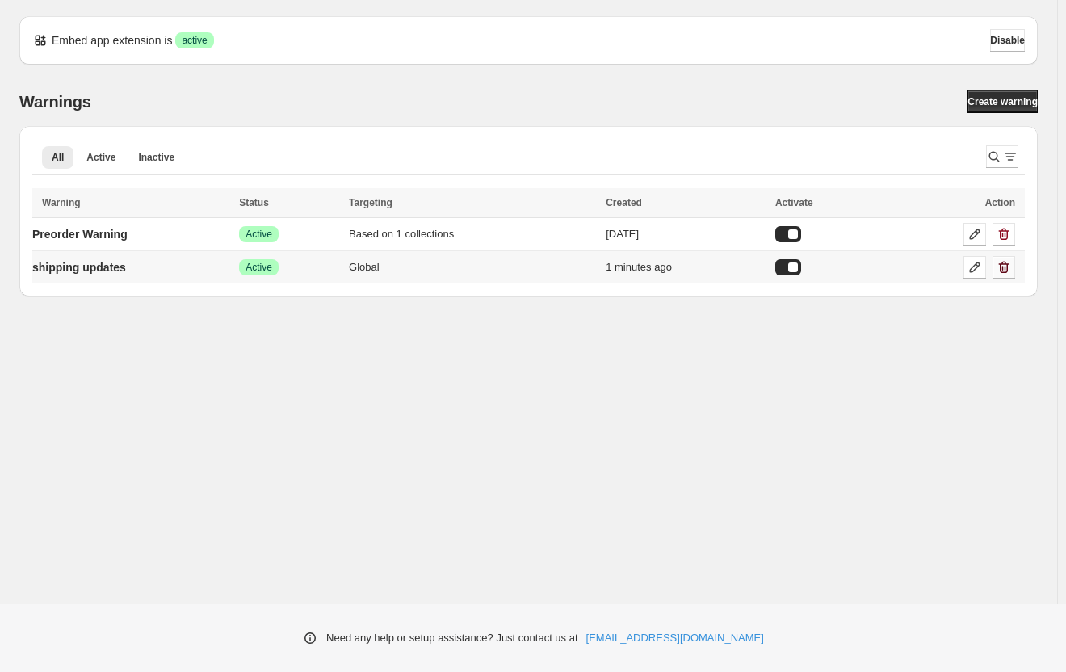
click at [1014, 264] on button "button" at bounding box center [1004, 267] width 23 height 23
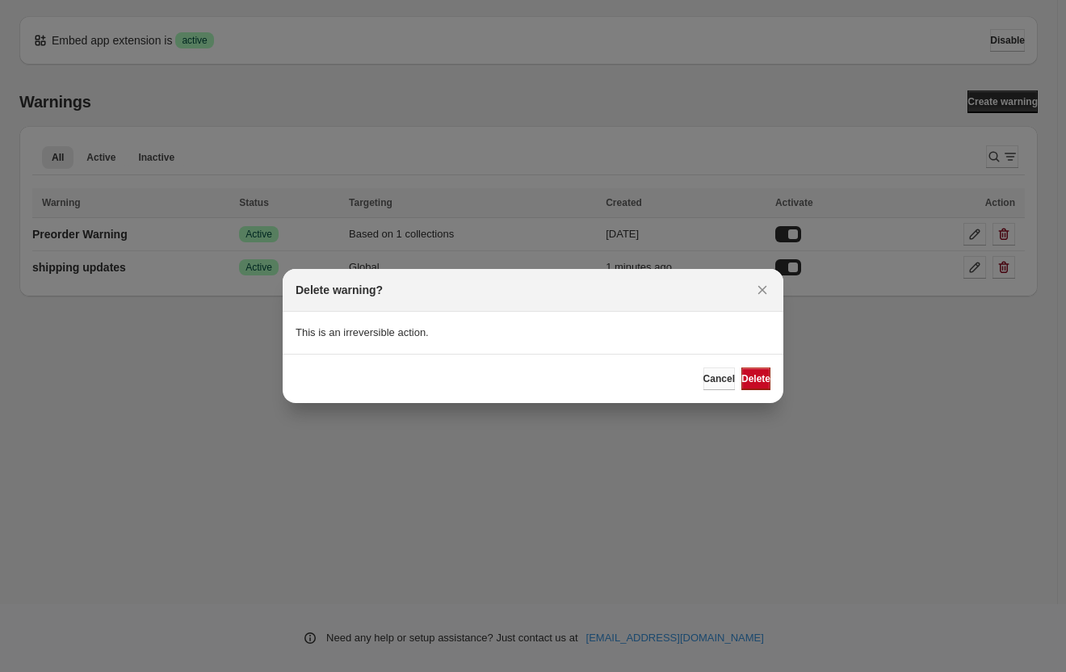
click at [704, 380] on span "Cancel" at bounding box center [720, 378] width 32 height 13
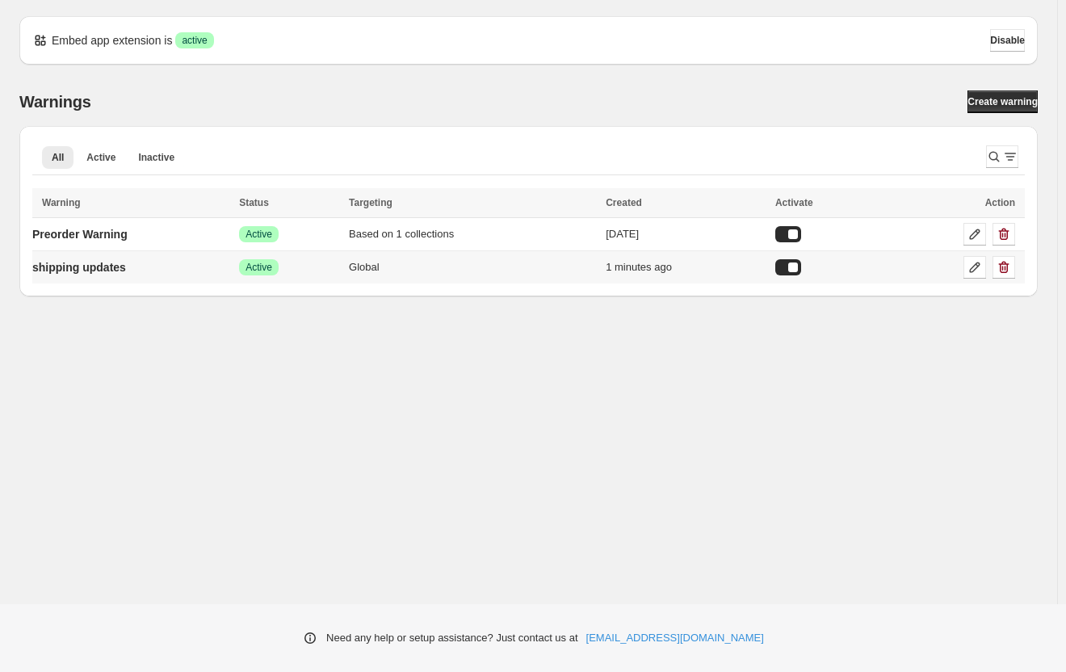
click at [795, 264] on div at bounding box center [788, 267] width 26 height 16
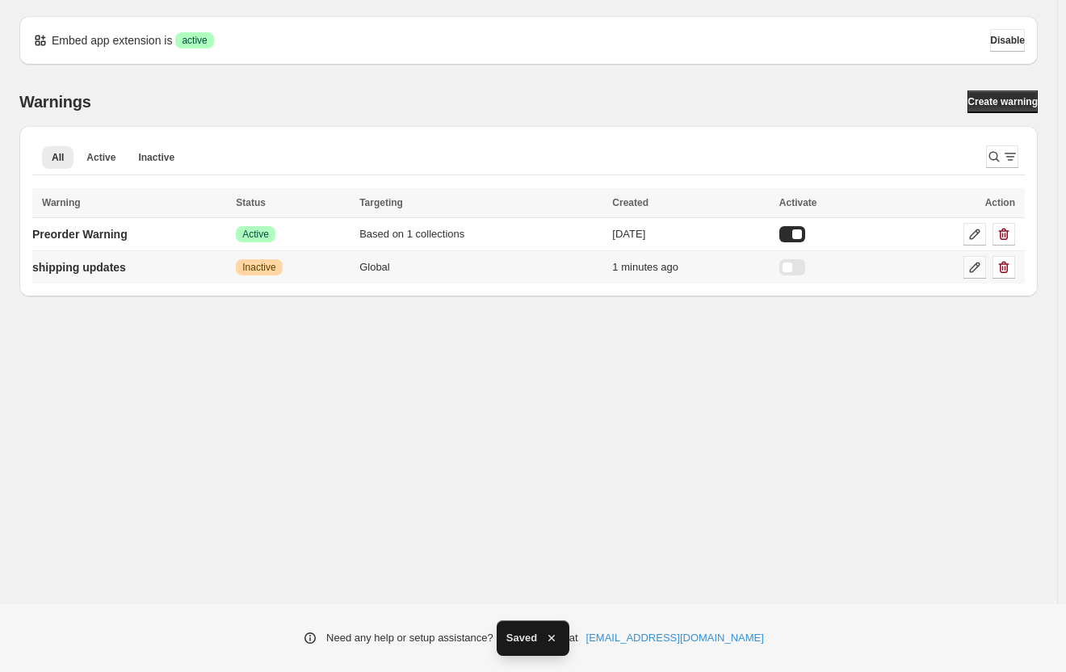
click at [975, 271] on icon at bounding box center [975, 267] width 16 height 16
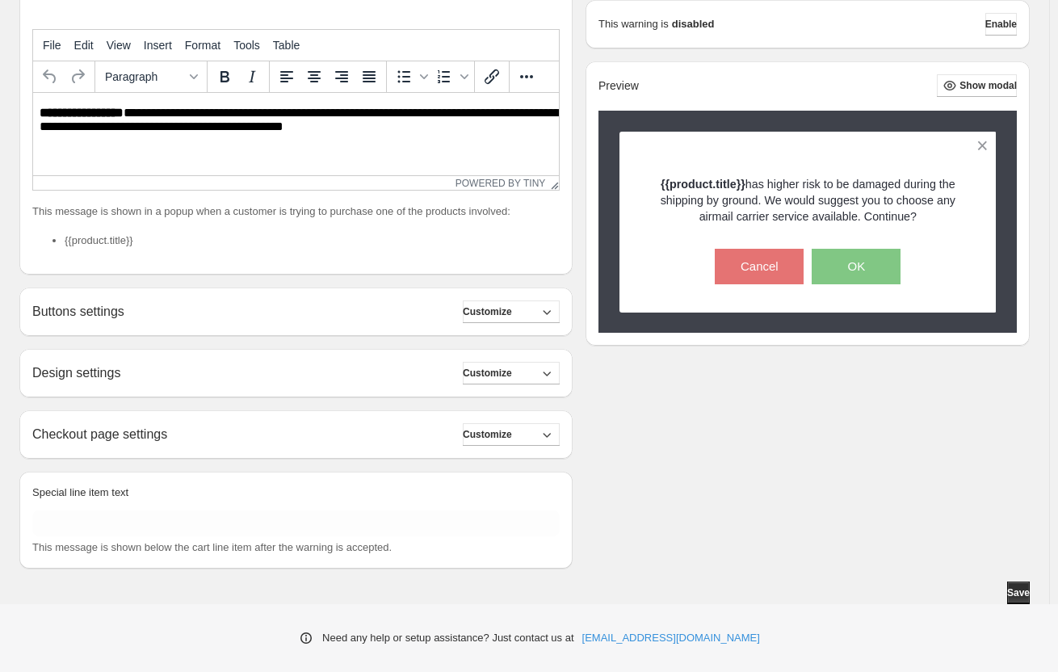
scroll to position [334, 0]
click at [512, 434] on span "Customize" at bounding box center [487, 433] width 49 height 13
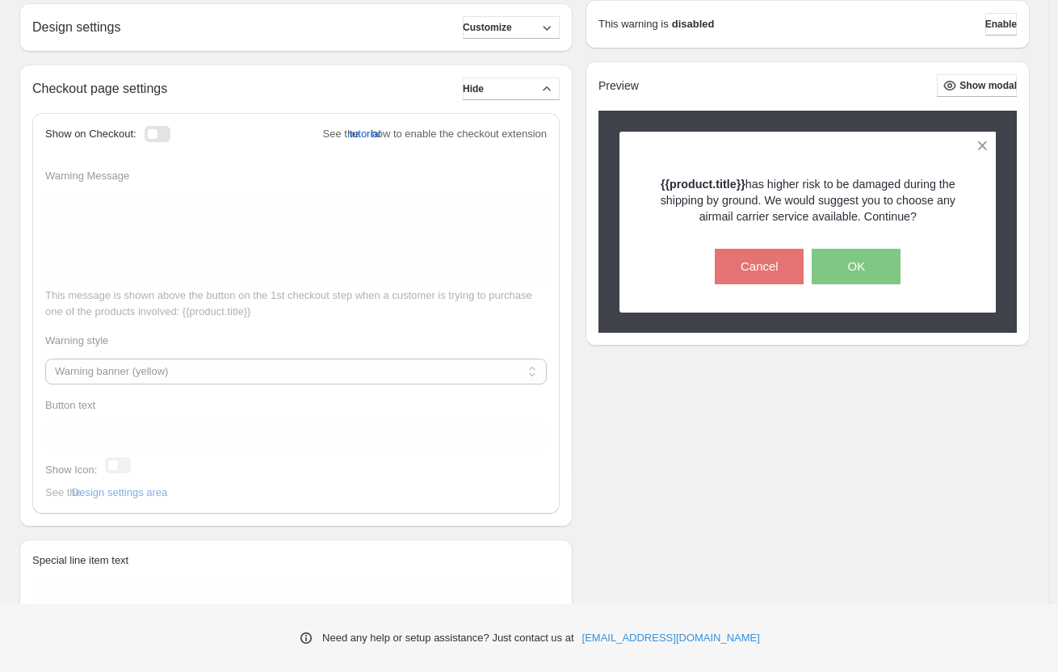
scroll to position [576, 0]
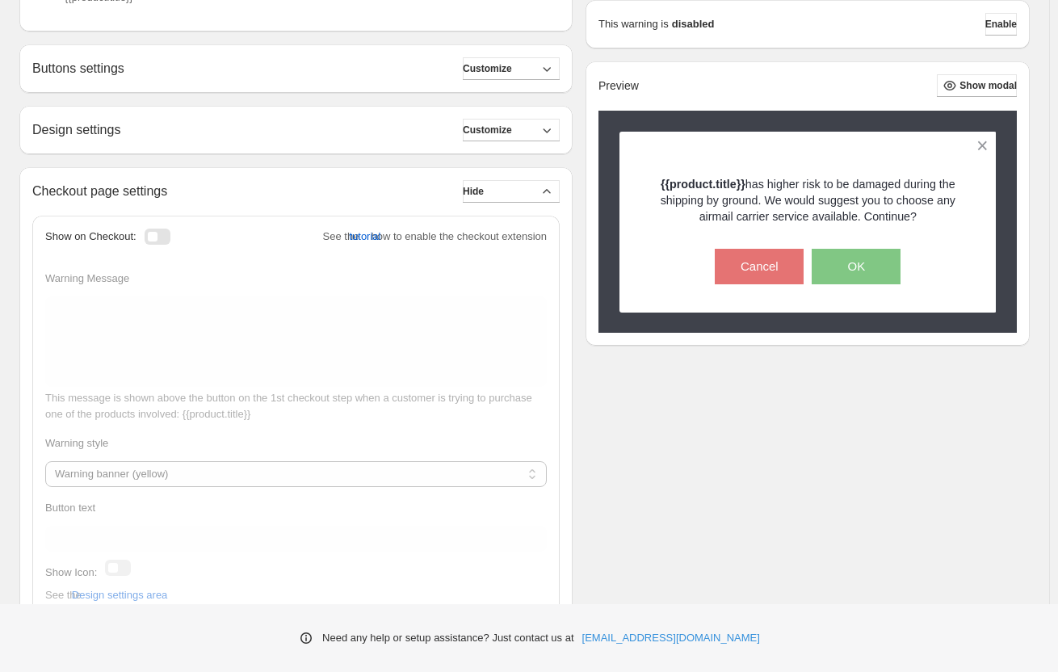
click at [166, 231] on div at bounding box center [158, 237] width 26 height 16
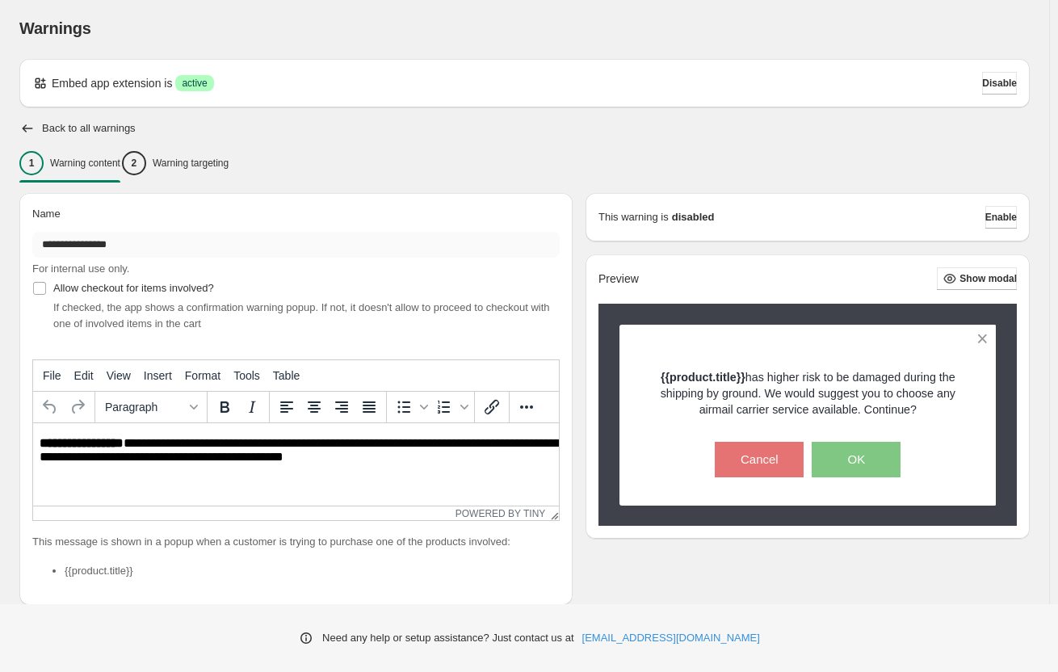
scroll to position [0, 0]
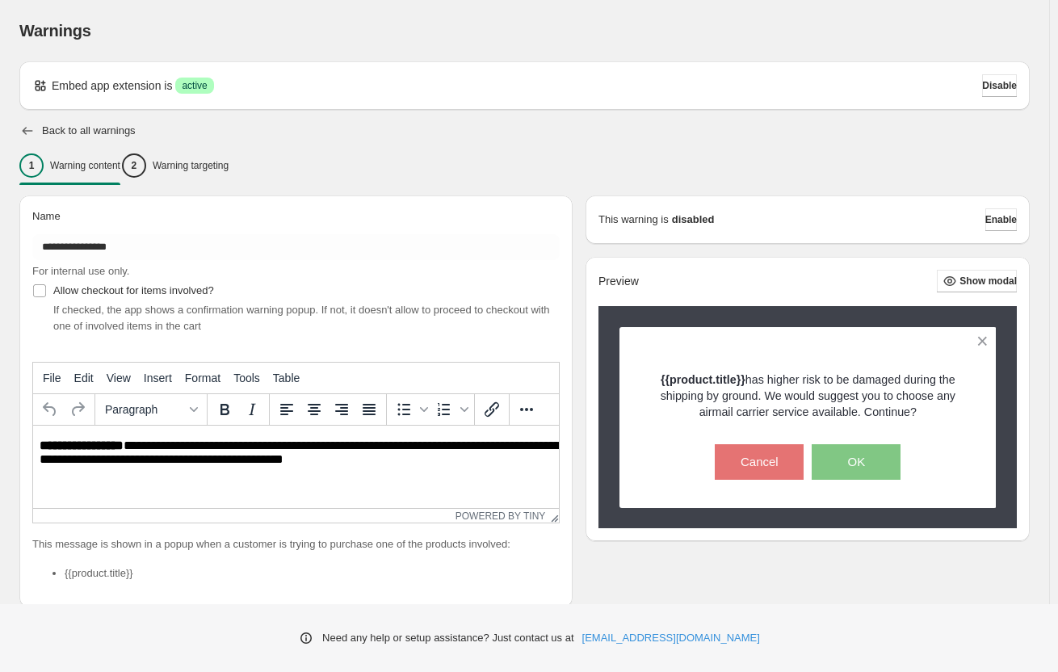
click at [25, 128] on icon "button" at bounding box center [27, 131] width 16 height 16
click at [30, 128] on icon "button" at bounding box center [27, 131] width 16 height 16
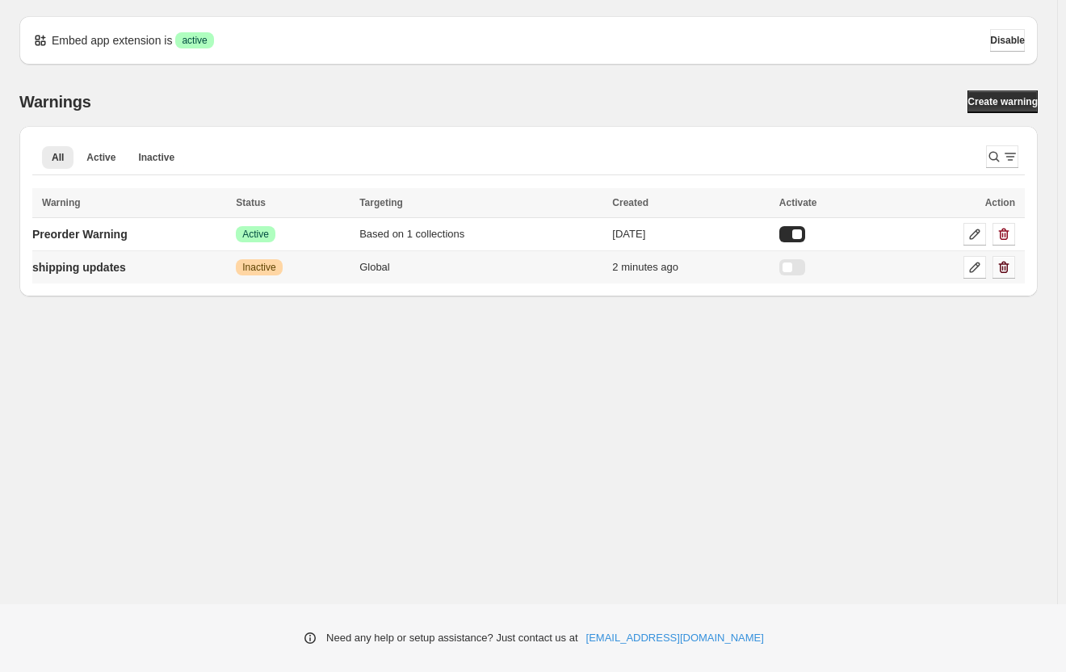
click at [1010, 267] on icon "button" at bounding box center [1004, 267] width 16 height 16
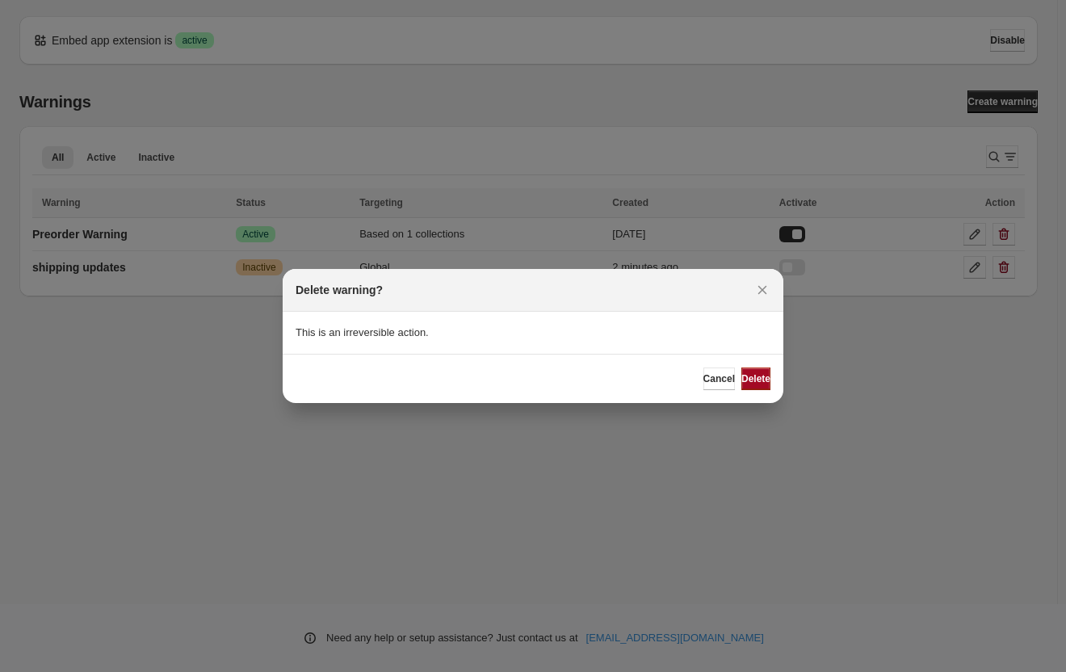
click at [742, 375] on span "Delete" at bounding box center [756, 378] width 29 height 13
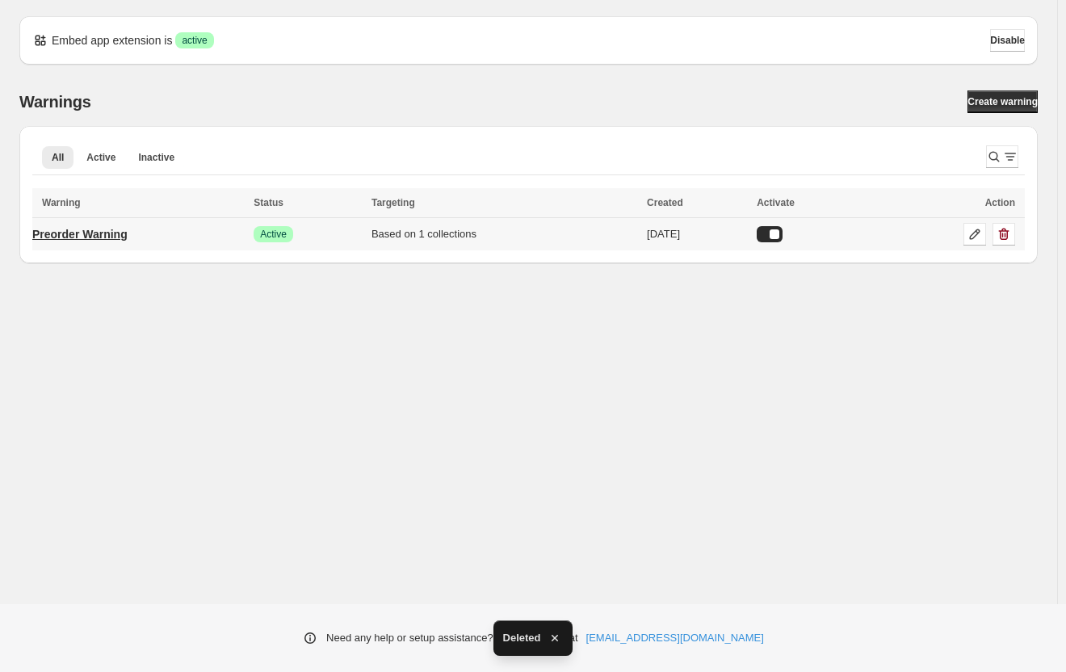
click at [128, 236] on p "Preorder Warning" at bounding box center [79, 234] width 95 height 16
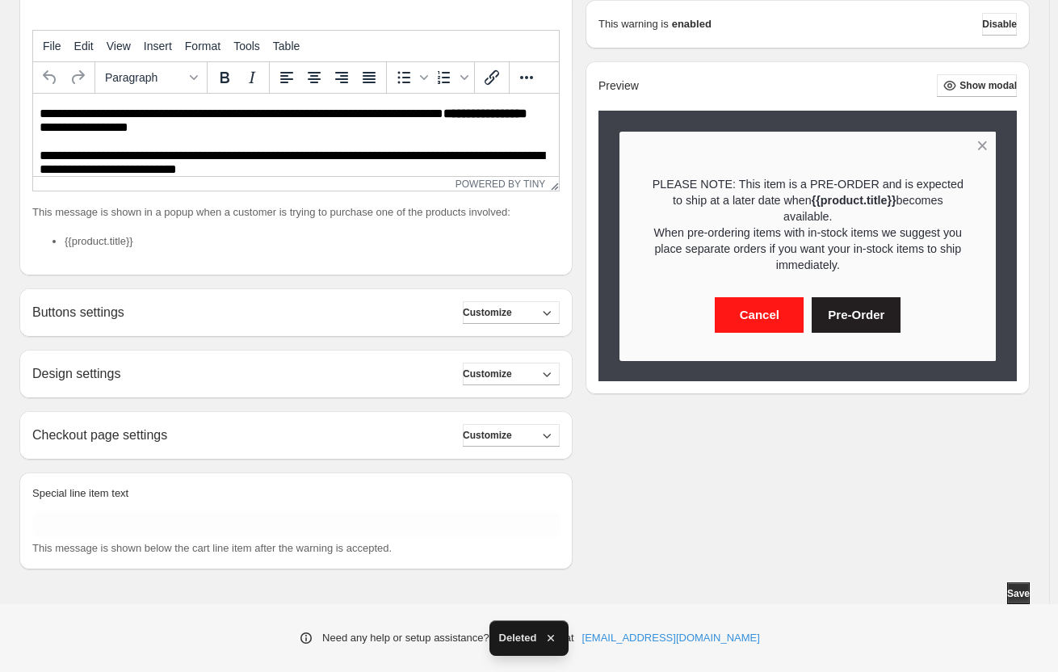
scroll to position [334, 0]
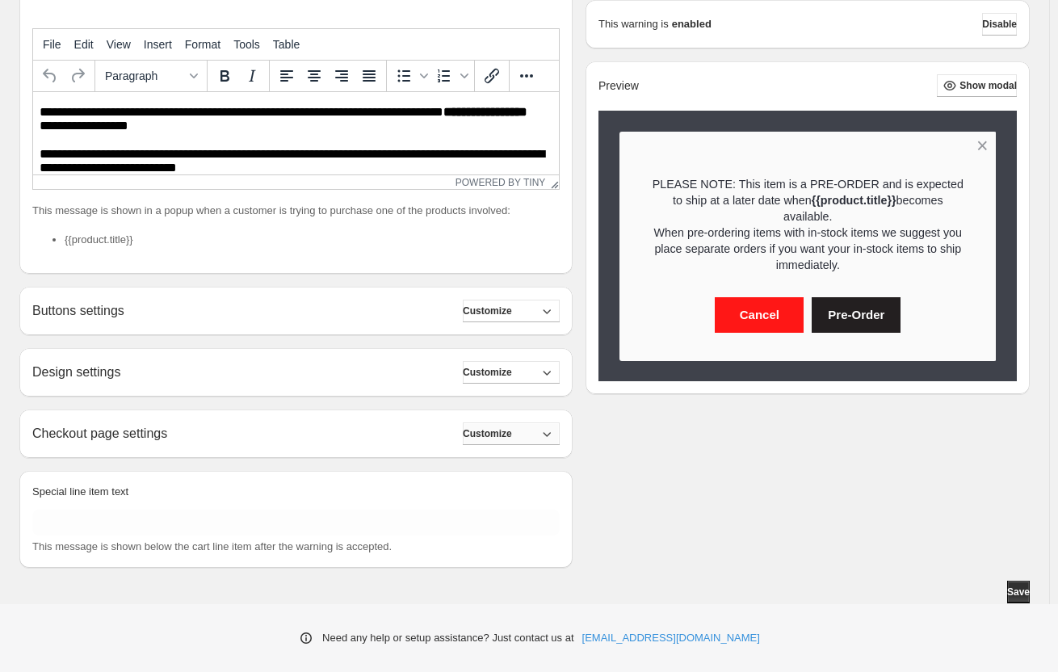
click at [512, 428] on span "Customize" at bounding box center [487, 433] width 49 height 13
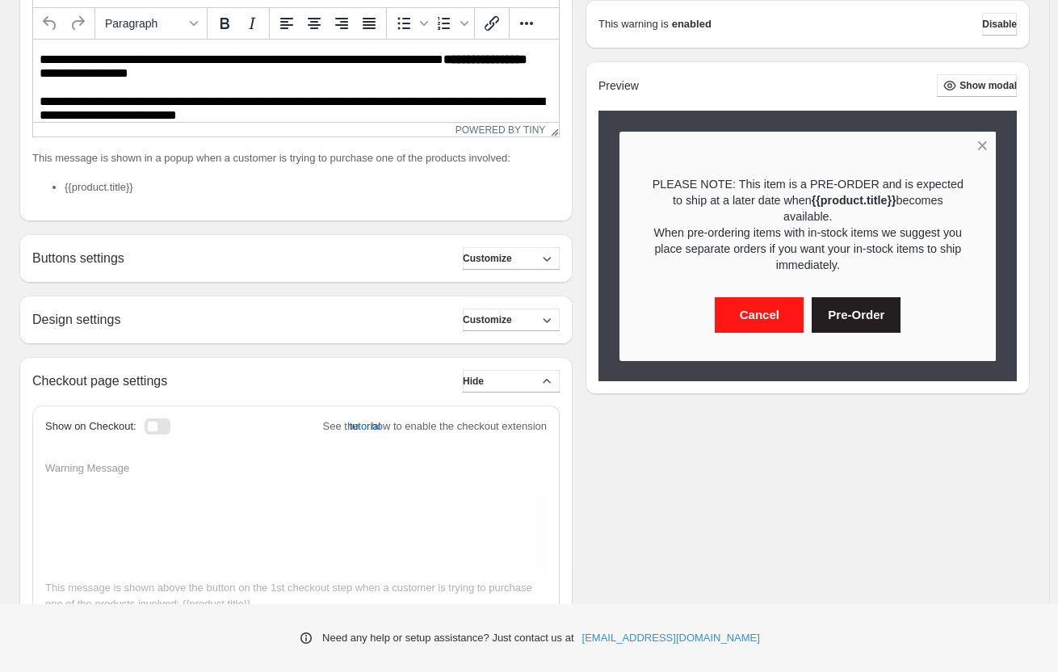
scroll to position [414, 0]
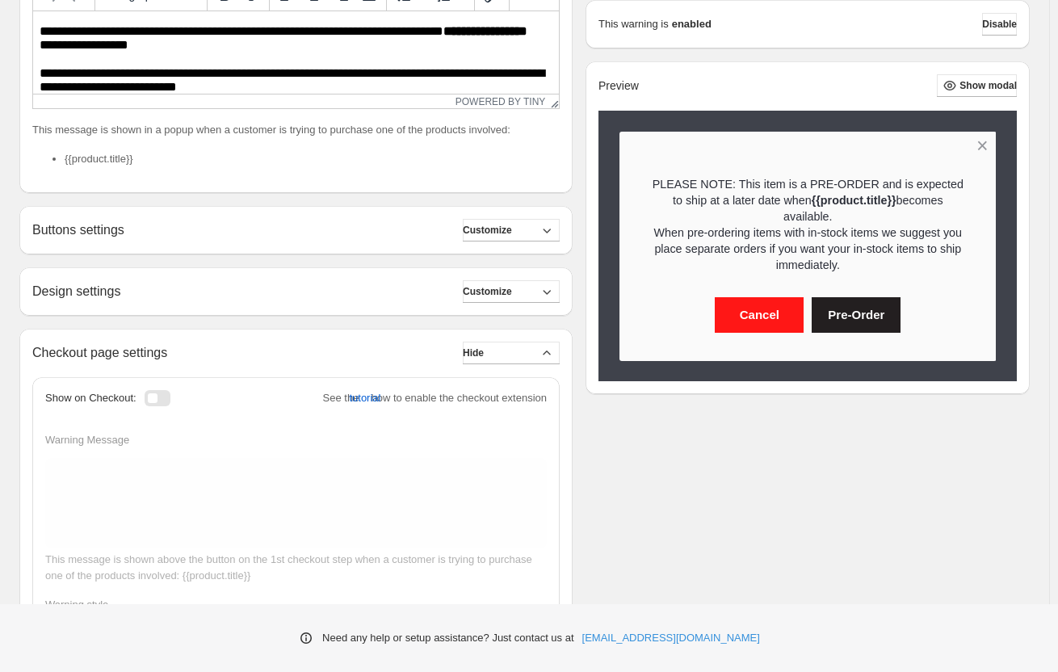
click at [170, 395] on div at bounding box center [158, 398] width 26 height 16
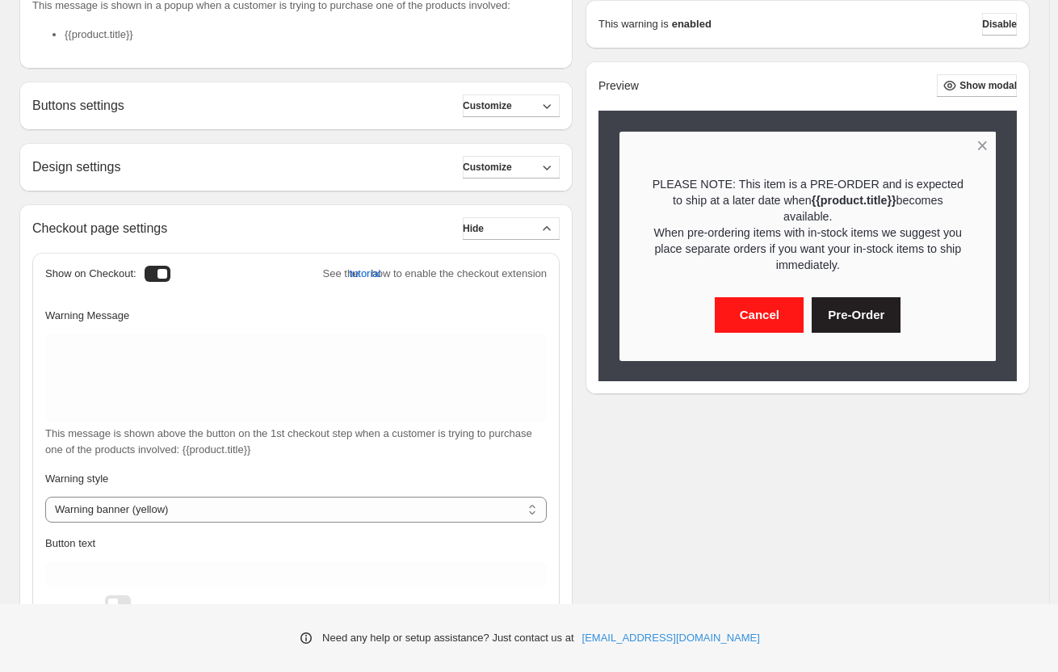
scroll to position [576, 0]
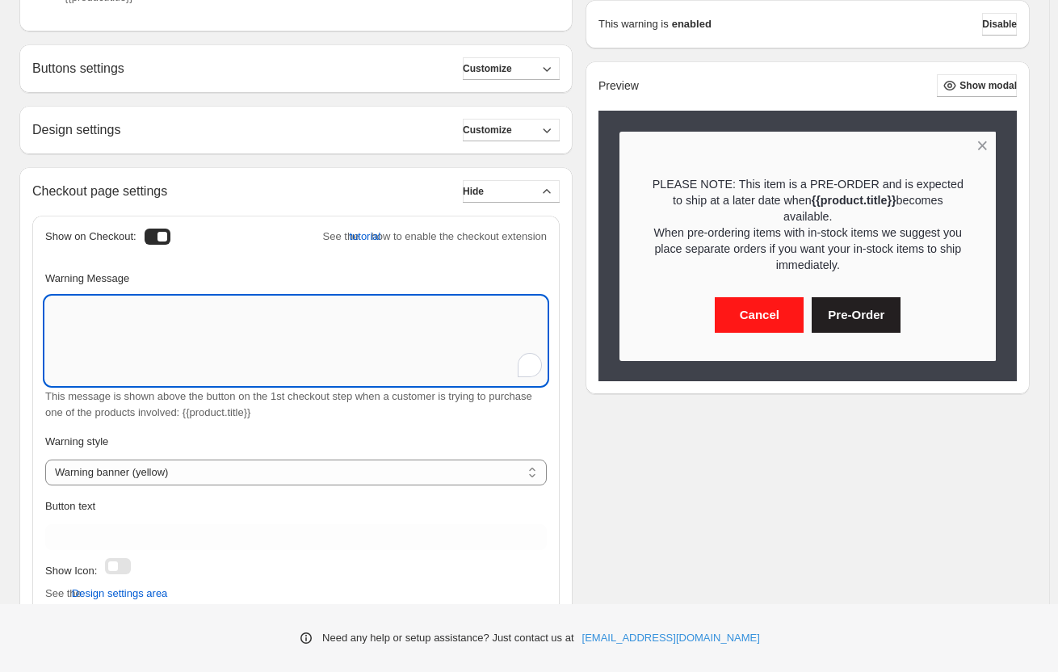
click at [244, 309] on textarea "Warning Message" at bounding box center [296, 340] width 502 height 89
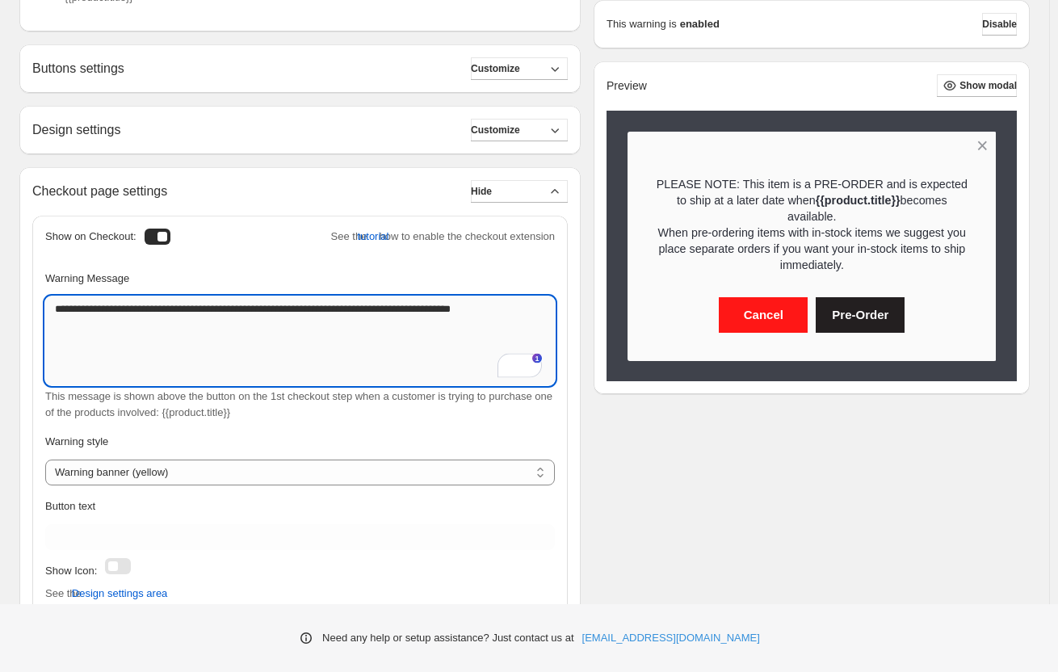
click at [541, 311] on textarea "**********" at bounding box center [300, 340] width 510 height 89
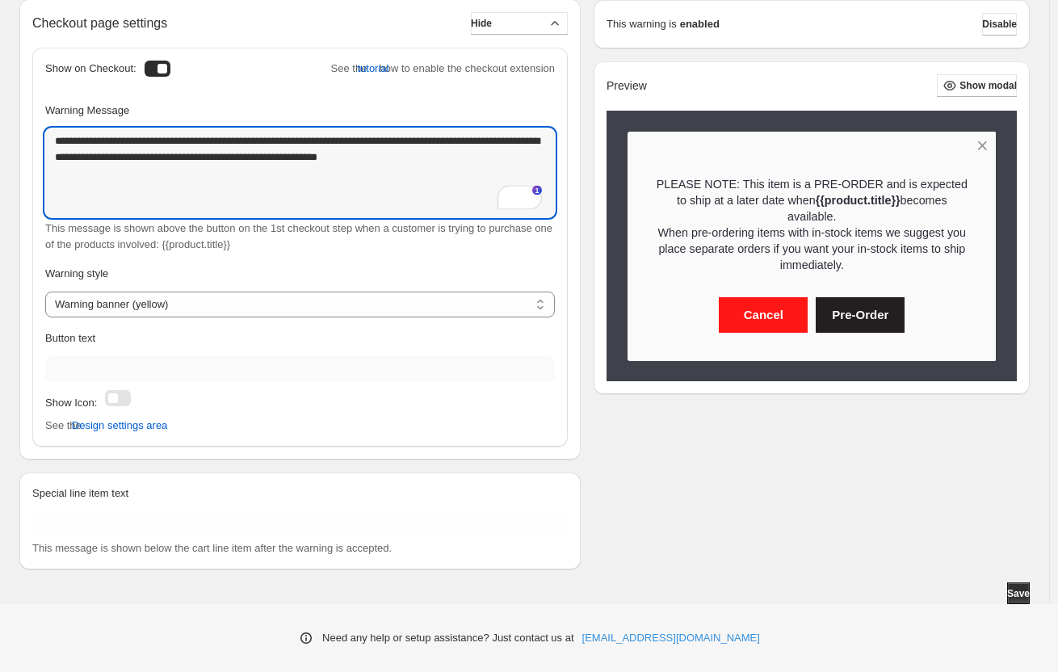
scroll to position [746, 0]
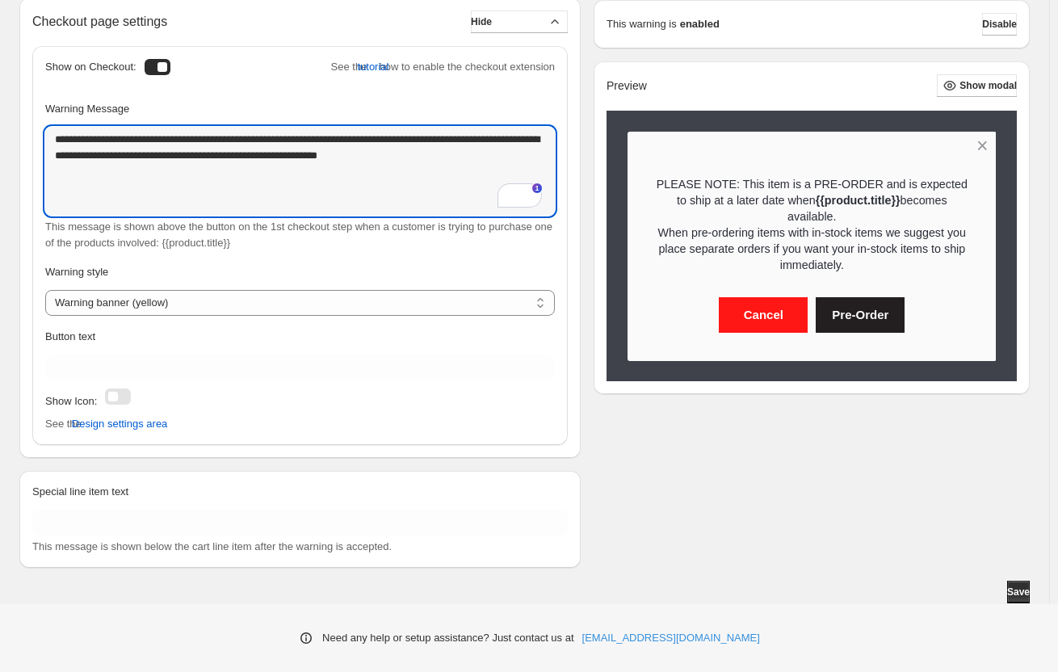
type textarea "**********"
click at [122, 399] on div at bounding box center [118, 397] width 26 height 16
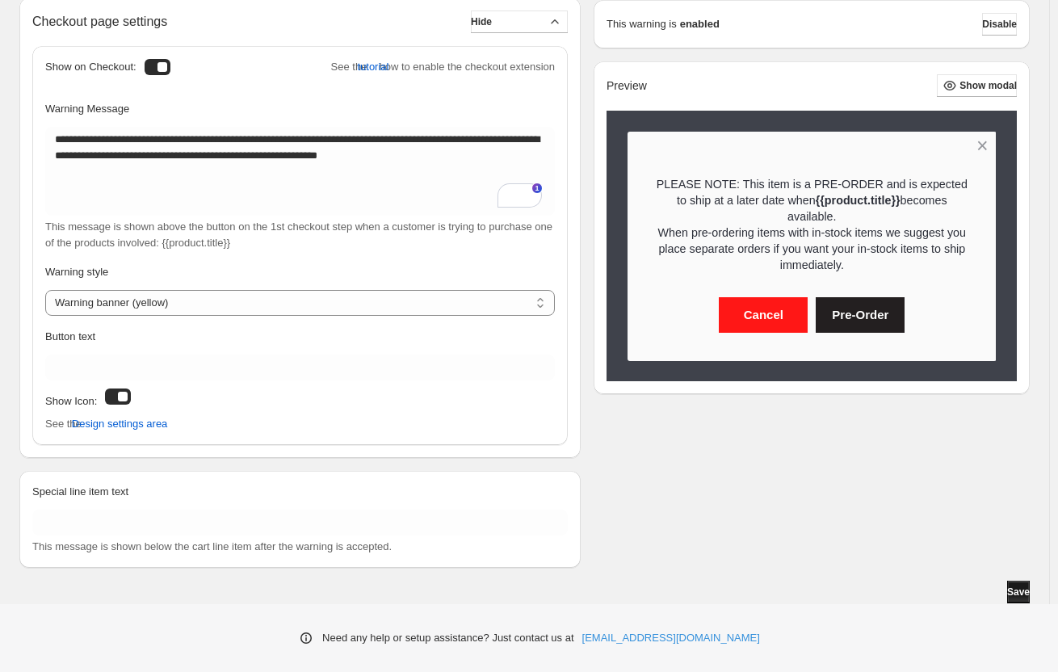
click at [1007, 592] on span "Save" at bounding box center [1018, 592] width 23 height 13
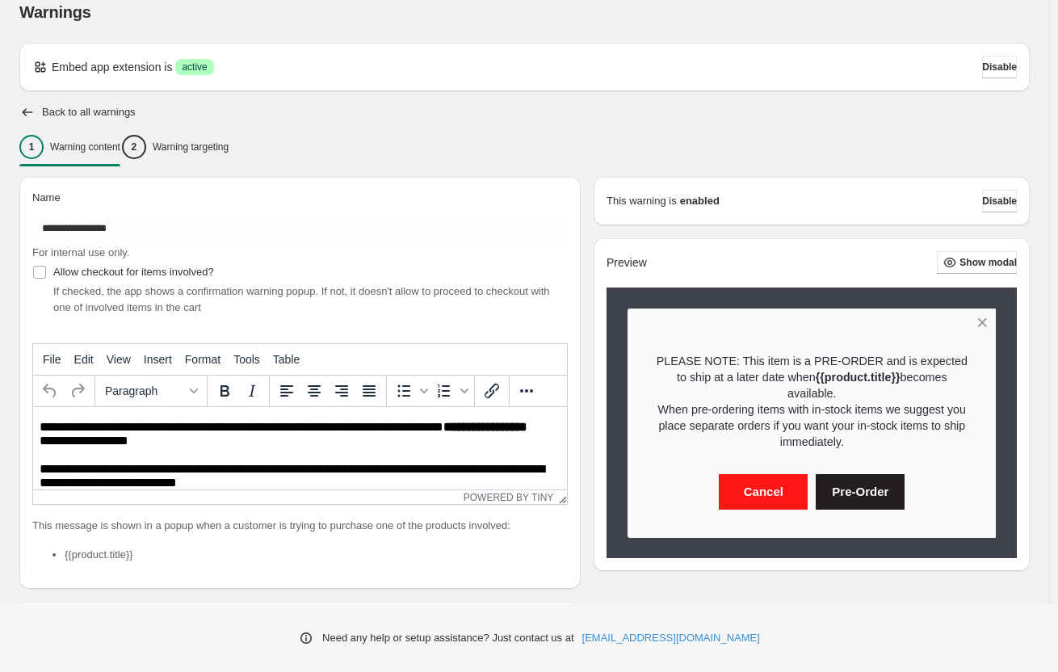
scroll to position [0, 0]
